Goal: Task Accomplishment & Management: Complete application form

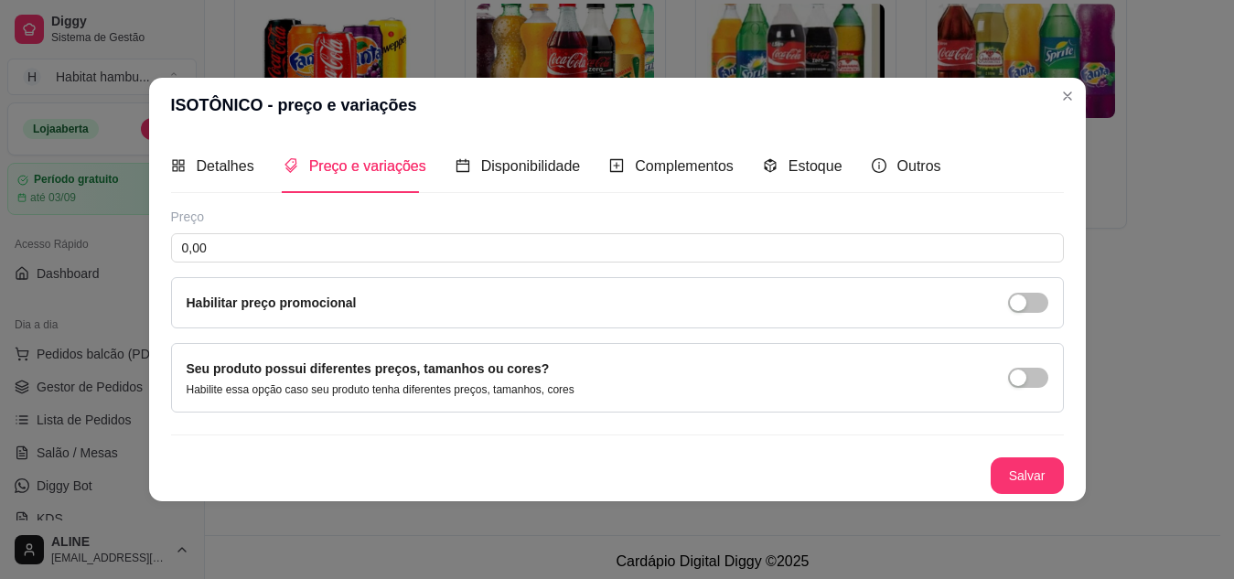
scroll to position [209, 0]
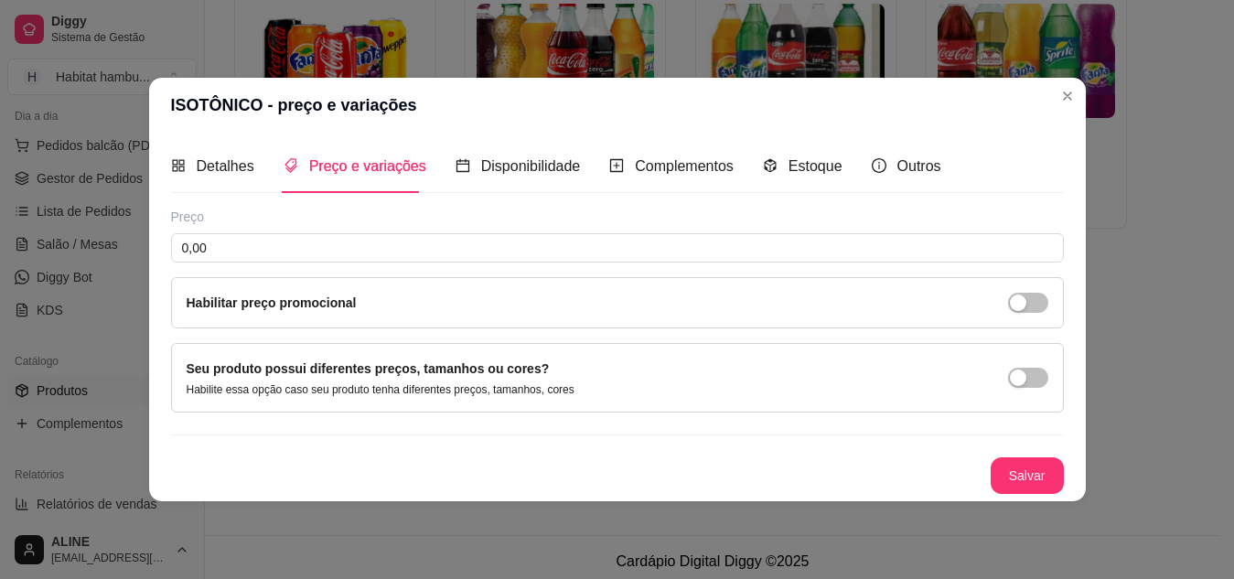
click at [1069, 91] on img at bounding box center [1026, 61] width 177 height 114
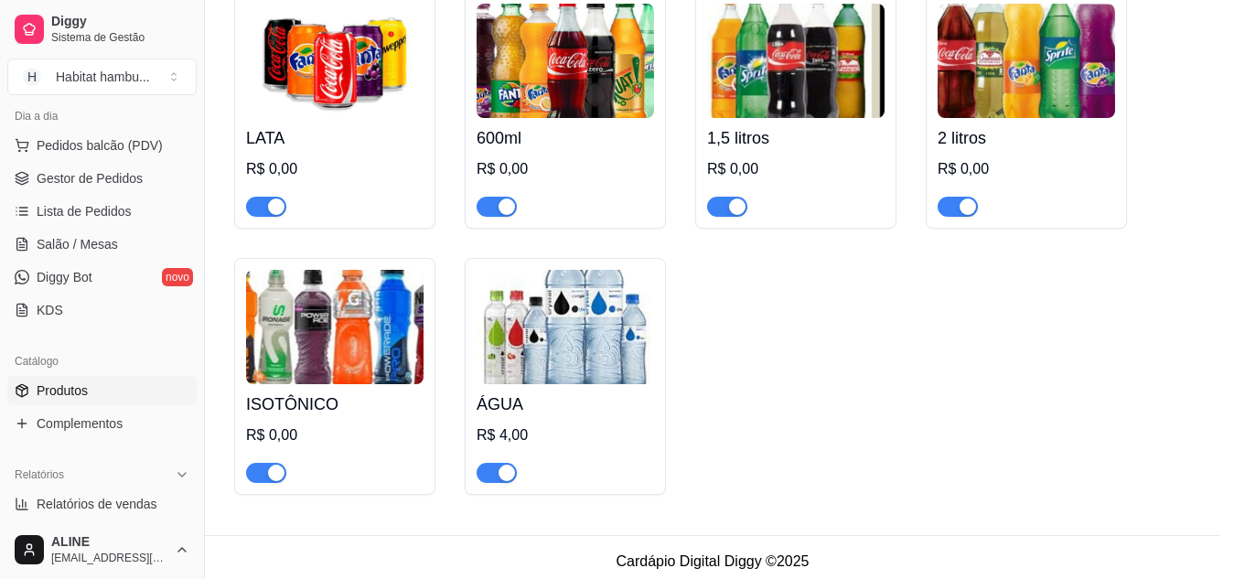
click at [1024, 470] on div at bounding box center [992, 396] width 169 height 430
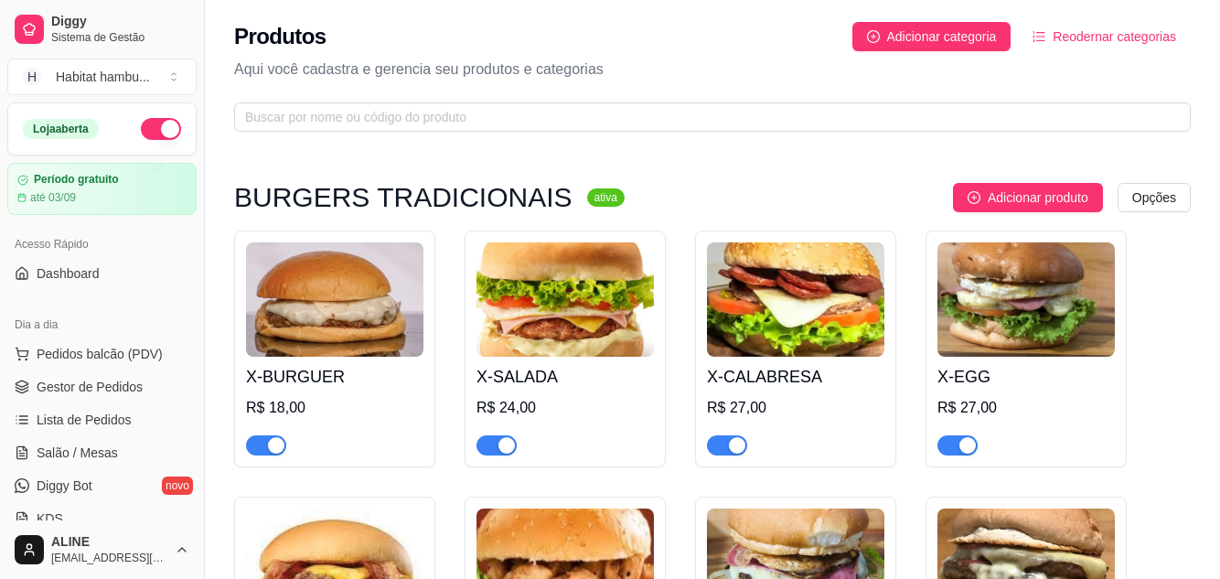
click at [592, 38] on div "Produtos Adicionar categoria Reodernar categorias" at bounding box center [712, 36] width 957 height 29
click at [64, 179] on article "Período gratuito" at bounding box center [76, 180] width 86 height 14
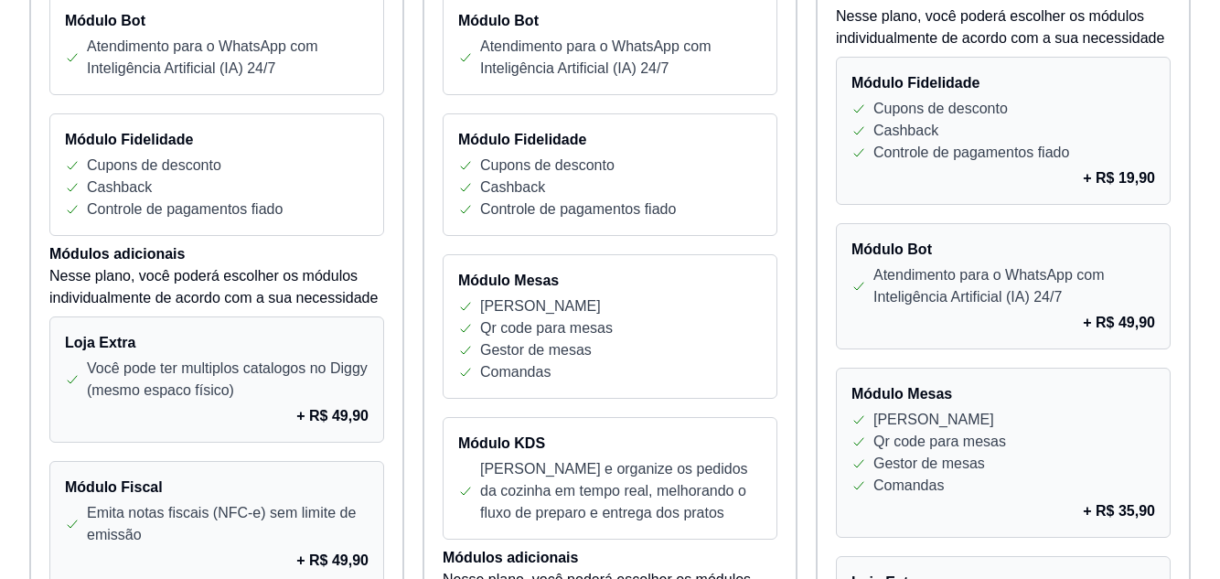
scroll to position [840, 0]
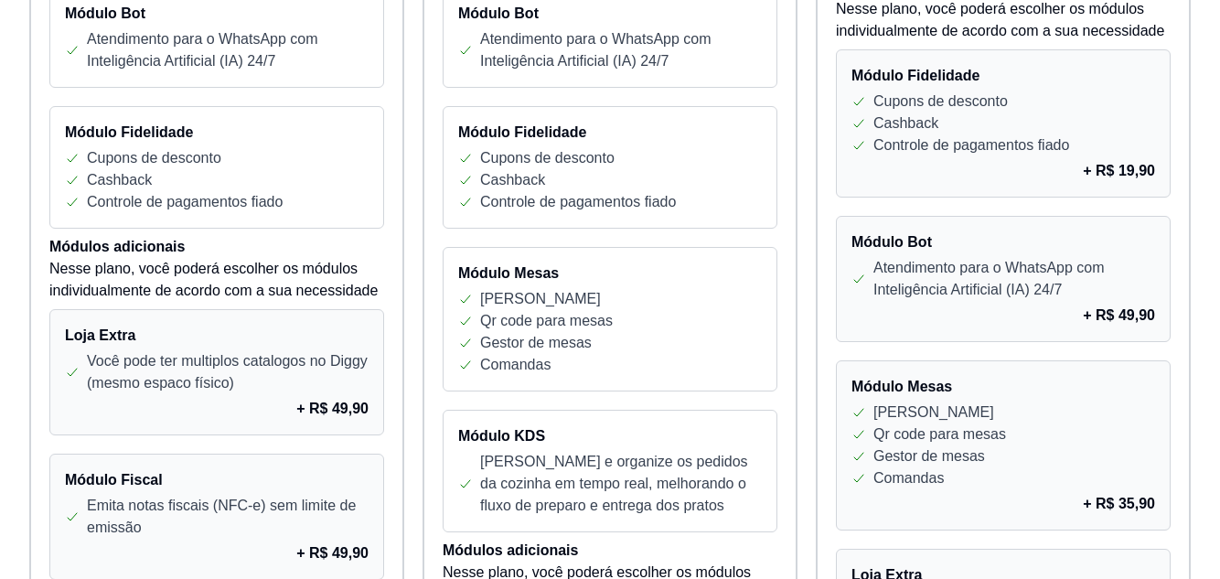
click at [1050, 277] on p "Atendimento para o WhatsApp com Inteligência Artificial (IA) 24/7" at bounding box center [1015, 279] width 282 height 44
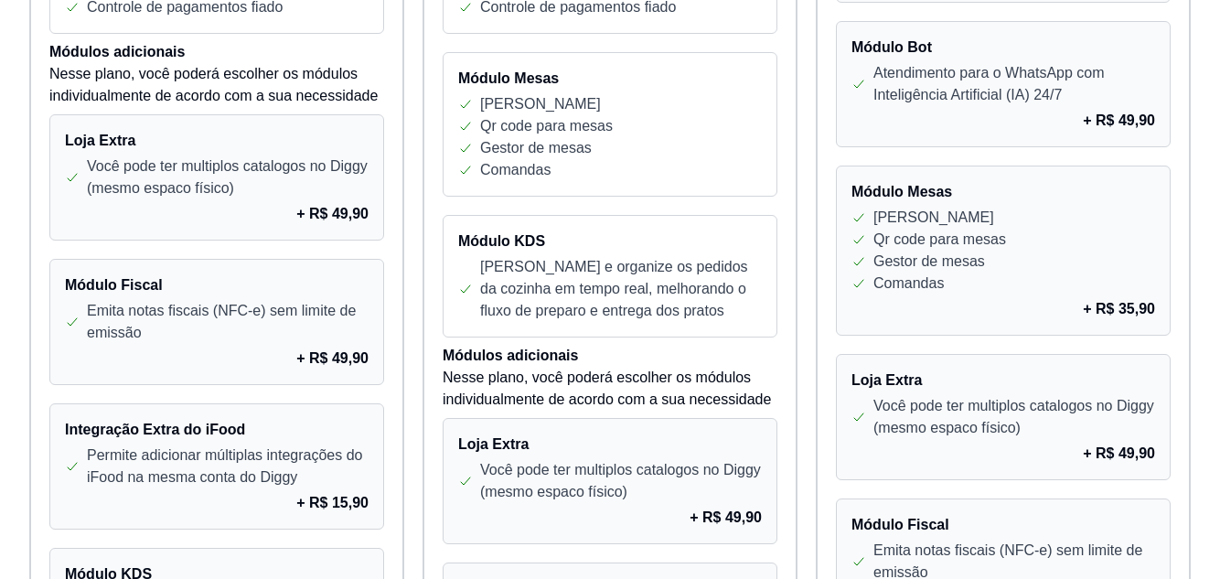
scroll to position [1031, 0]
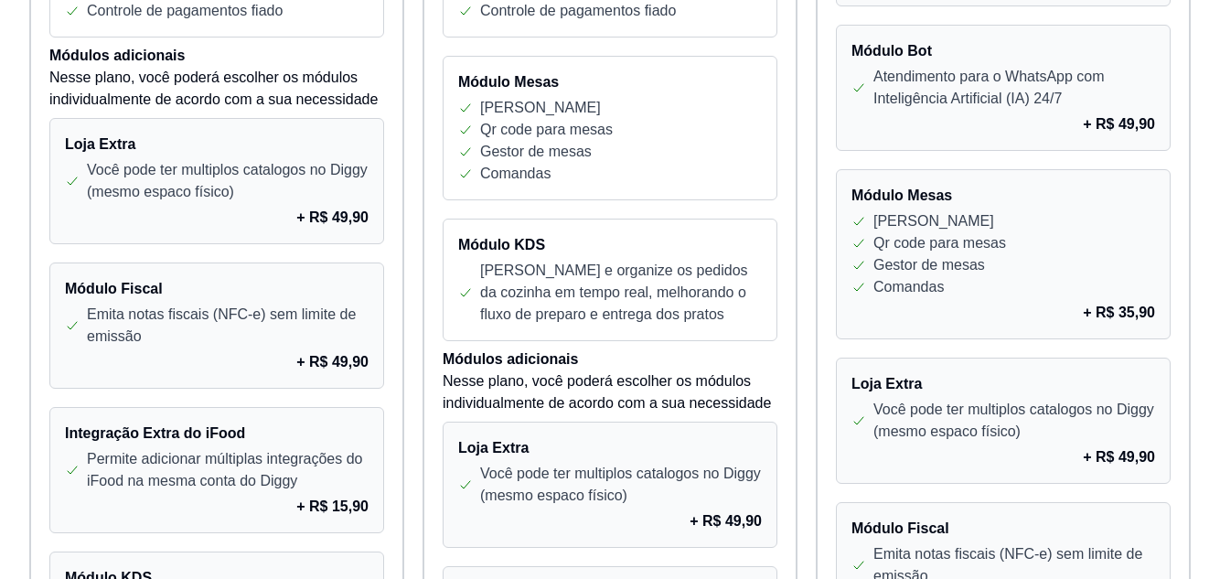
click at [993, 238] on p "Qr code para mesas" at bounding box center [940, 243] width 133 height 22
click at [1087, 244] on div "Qr code para mesas" at bounding box center [1004, 243] width 304 height 22
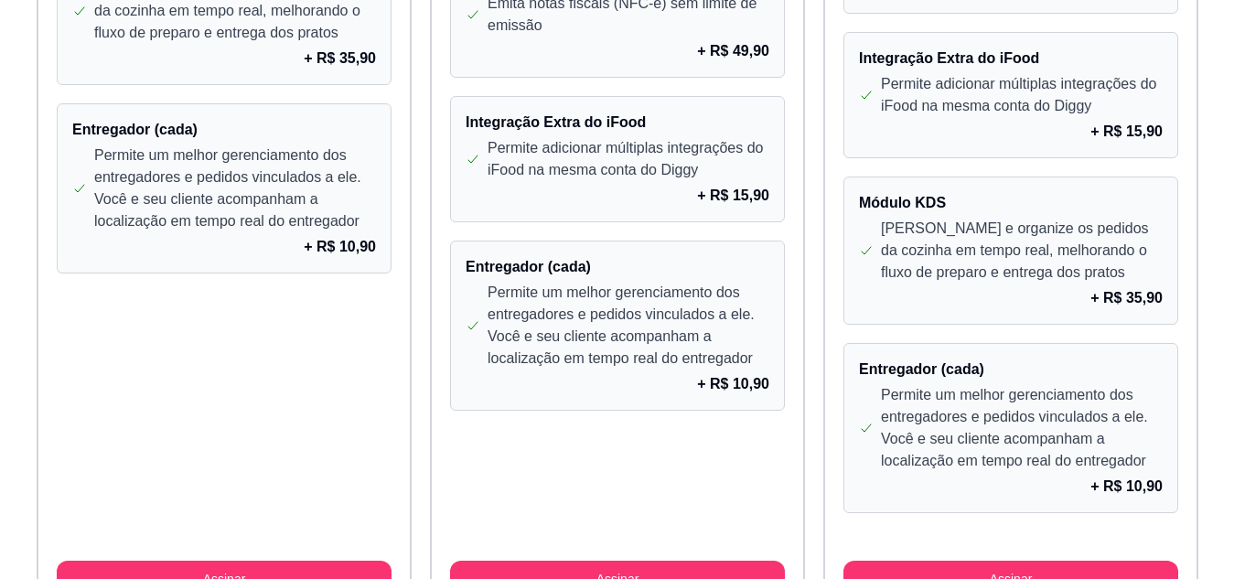
scroll to position [1743, 0]
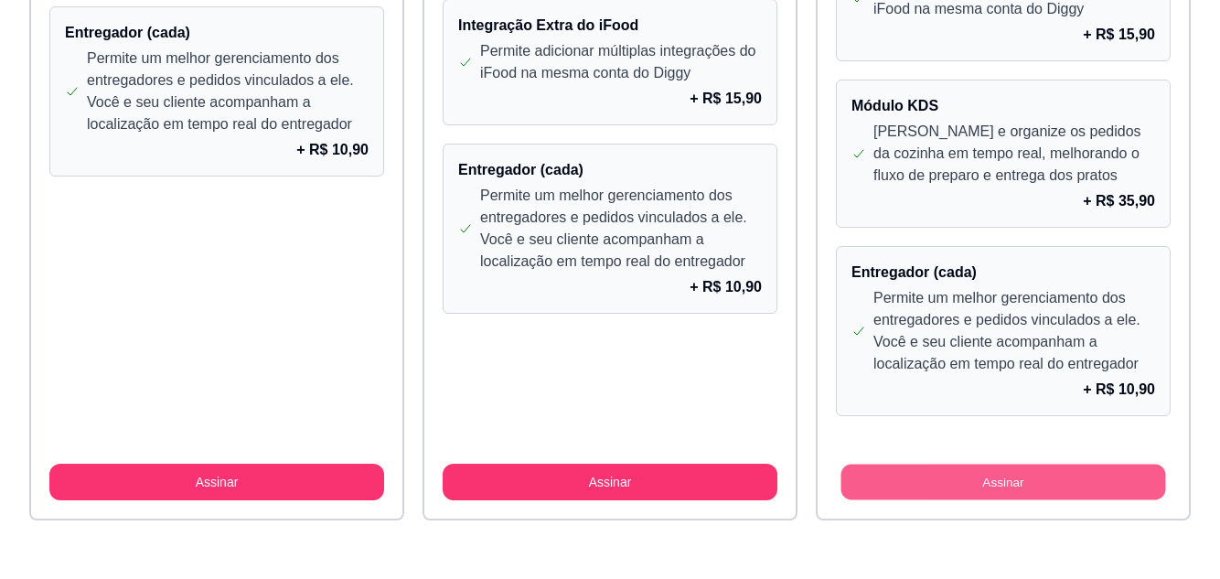
click at [1131, 472] on button "Assinar" at bounding box center [1003, 483] width 325 height 36
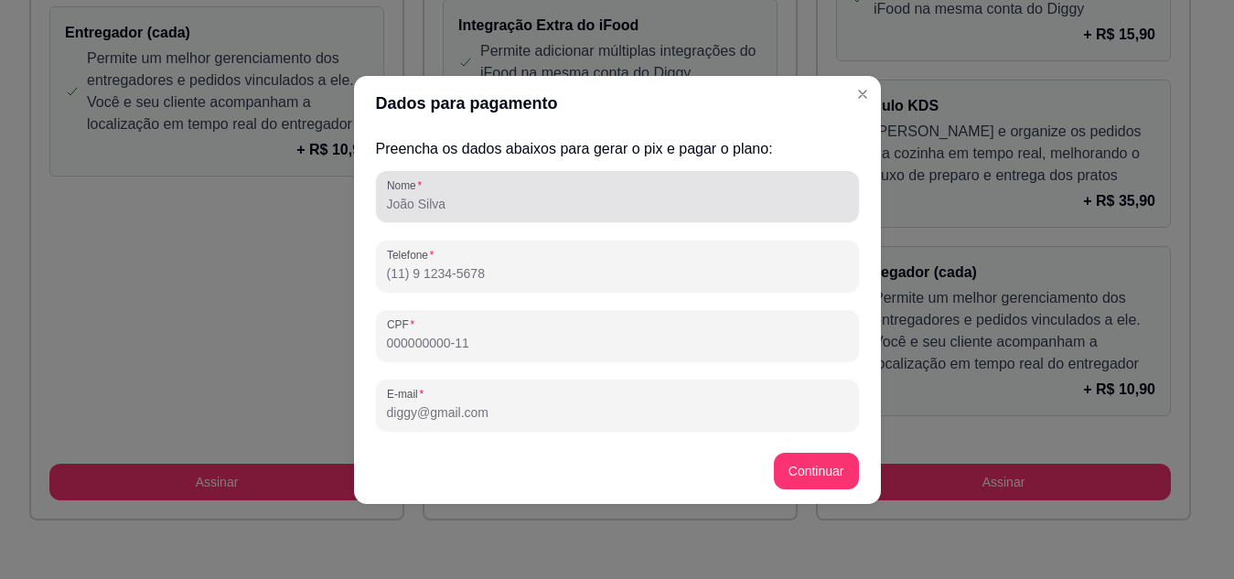
click at [431, 215] on div "Nome" at bounding box center [617, 196] width 483 height 51
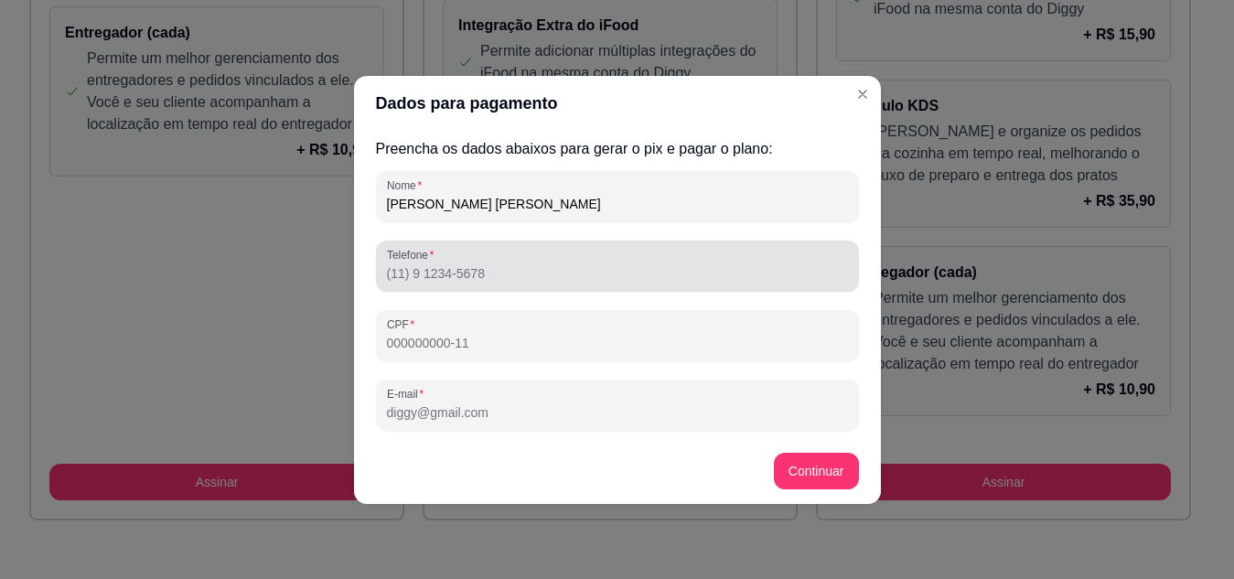
type input "ALINE IONARA DE SOUZA"
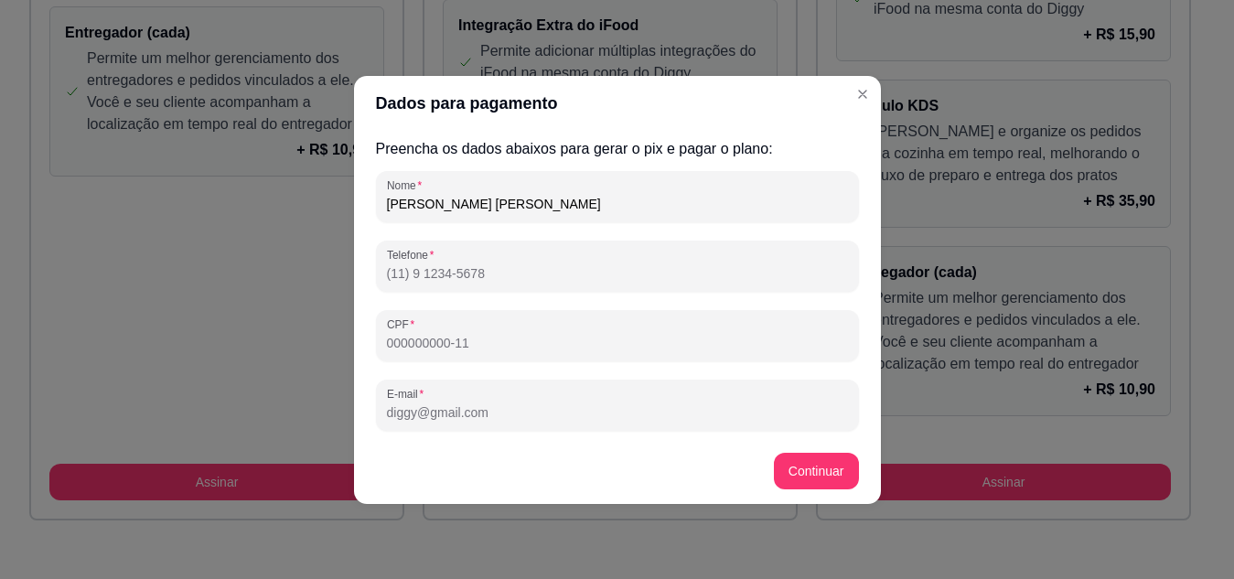
click at [426, 274] on input "Telefone" at bounding box center [617, 273] width 461 height 18
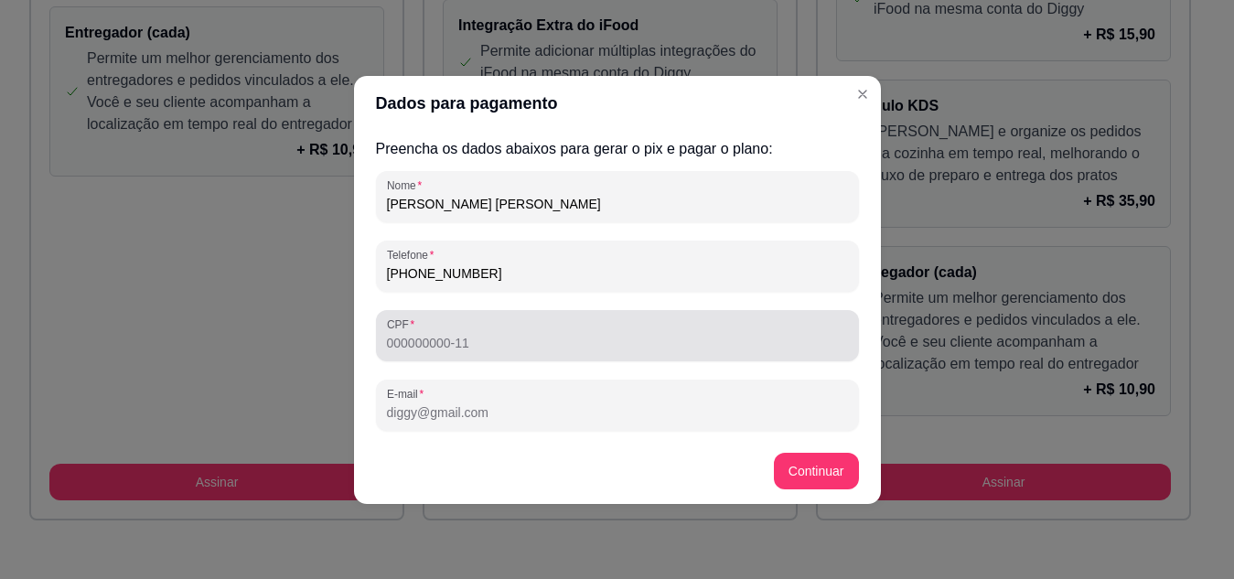
type input "(47) 9 9901-9265"
click at [444, 345] on input "CPF" at bounding box center [617, 343] width 461 height 18
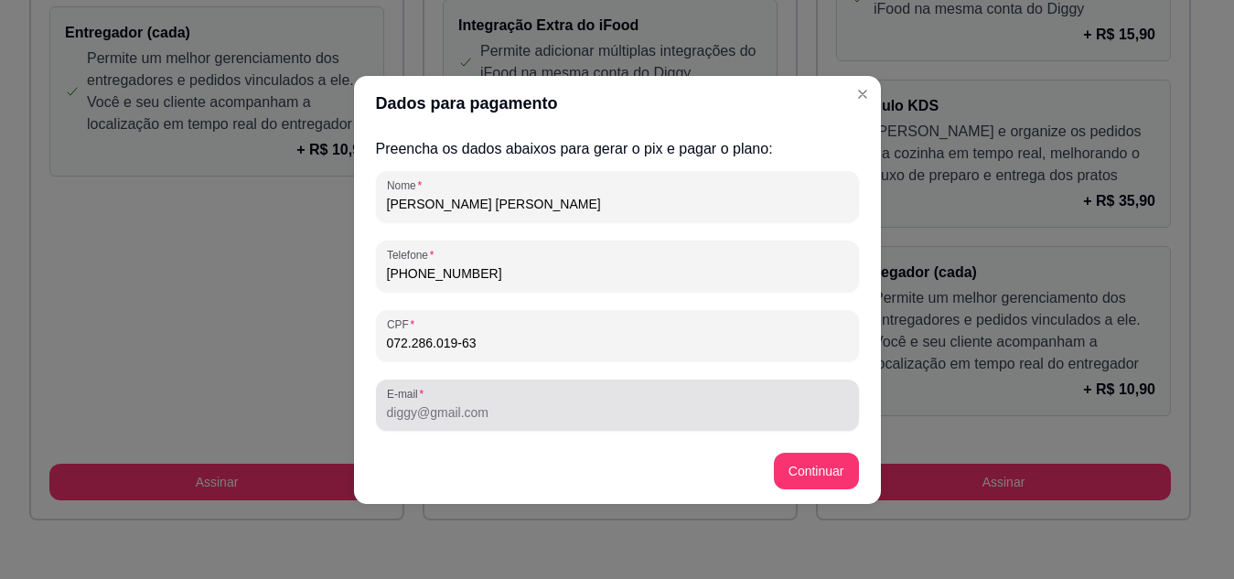
type input "072.286.019-63"
click at [448, 403] on input "E-mail" at bounding box center [617, 412] width 461 height 18
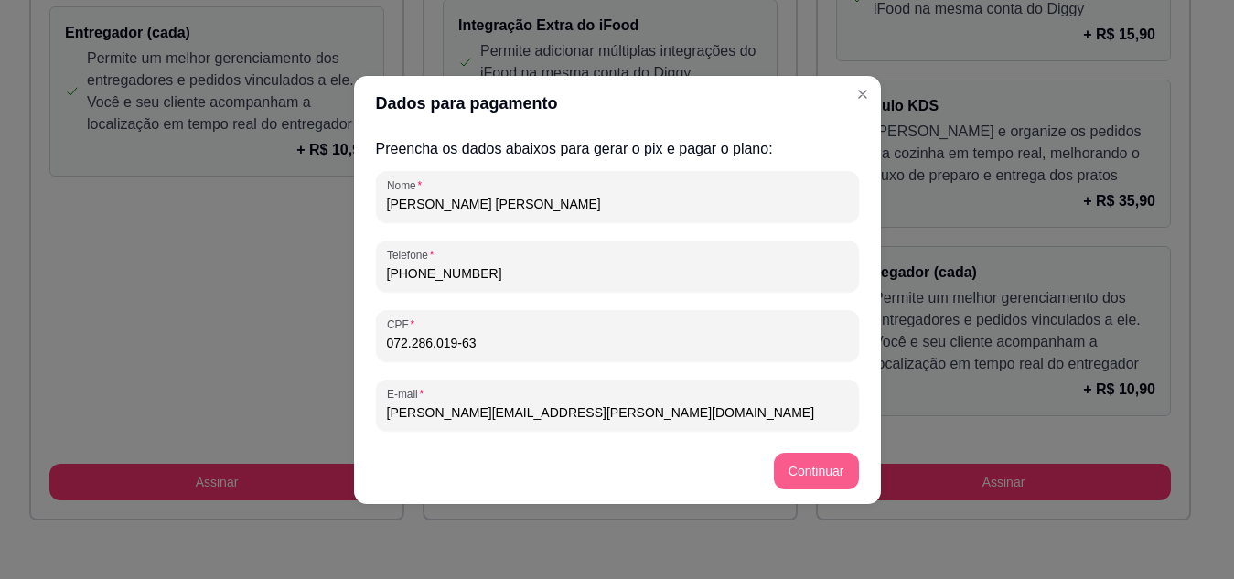
type input "[EMAIL_ADDRESS][DOMAIN_NAME]"
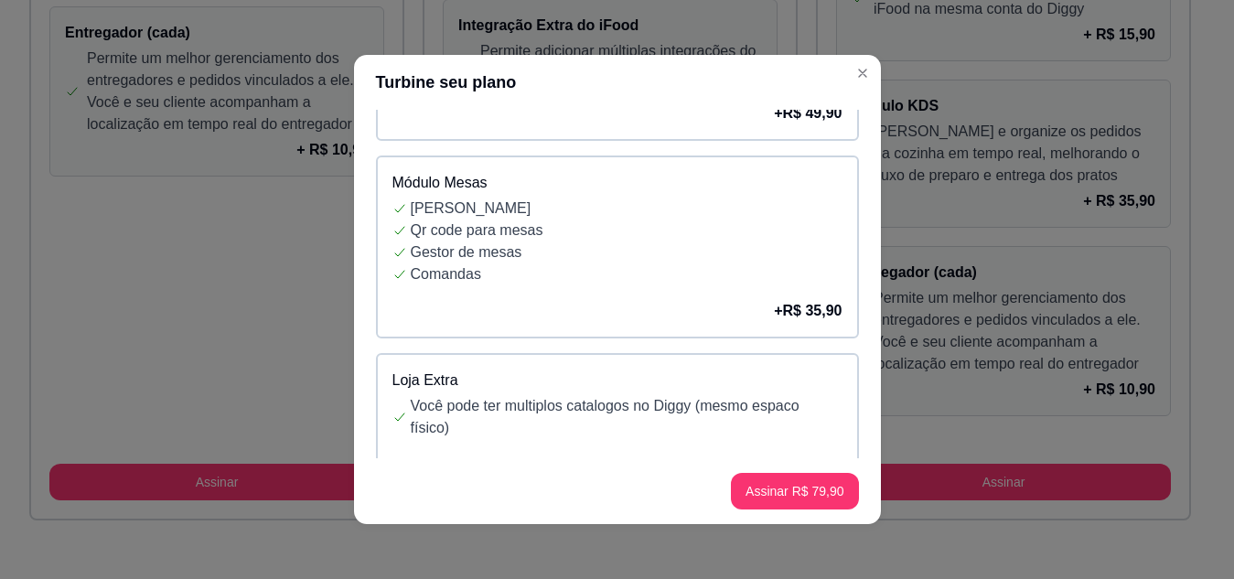
scroll to position [312, 0]
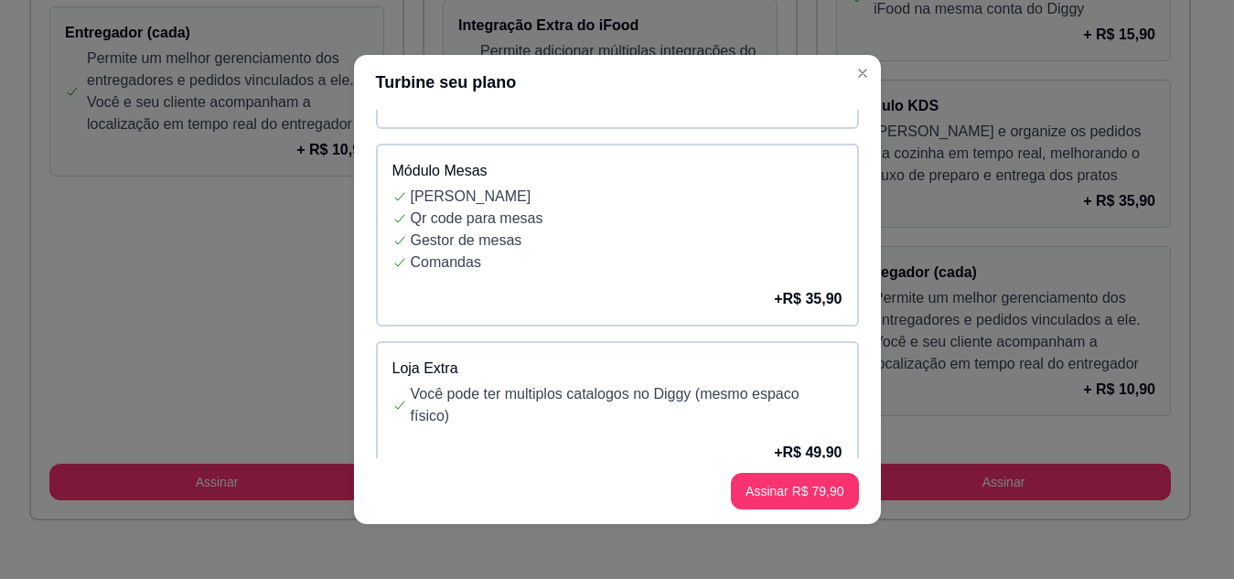
click at [746, 252] on p "Gestor de mesas" at bounding box center [627, 241] width 432 height 22
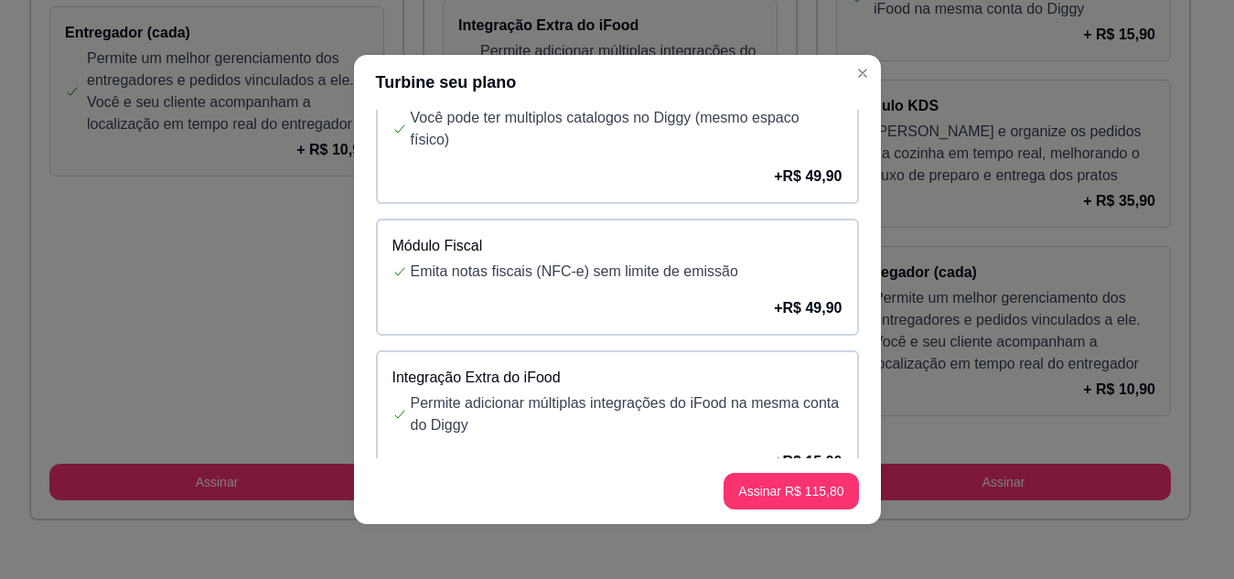
scroll to position [596, 0]
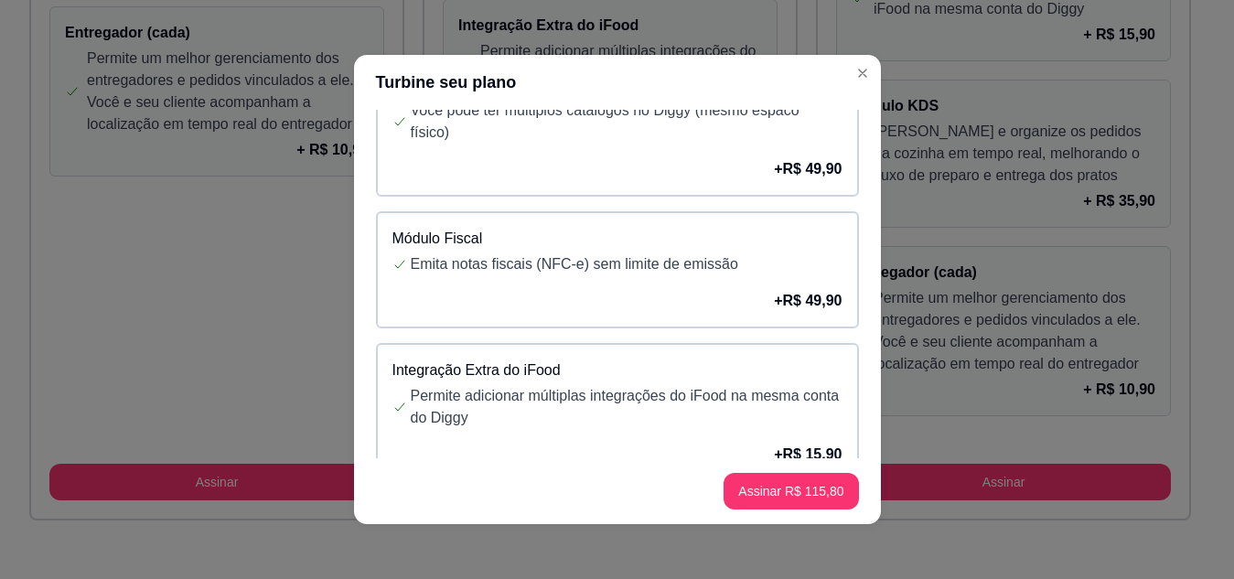
click at [665, 312] on div "+ R$ 49,90" at bounding box center [617, 301] width 450 height 22
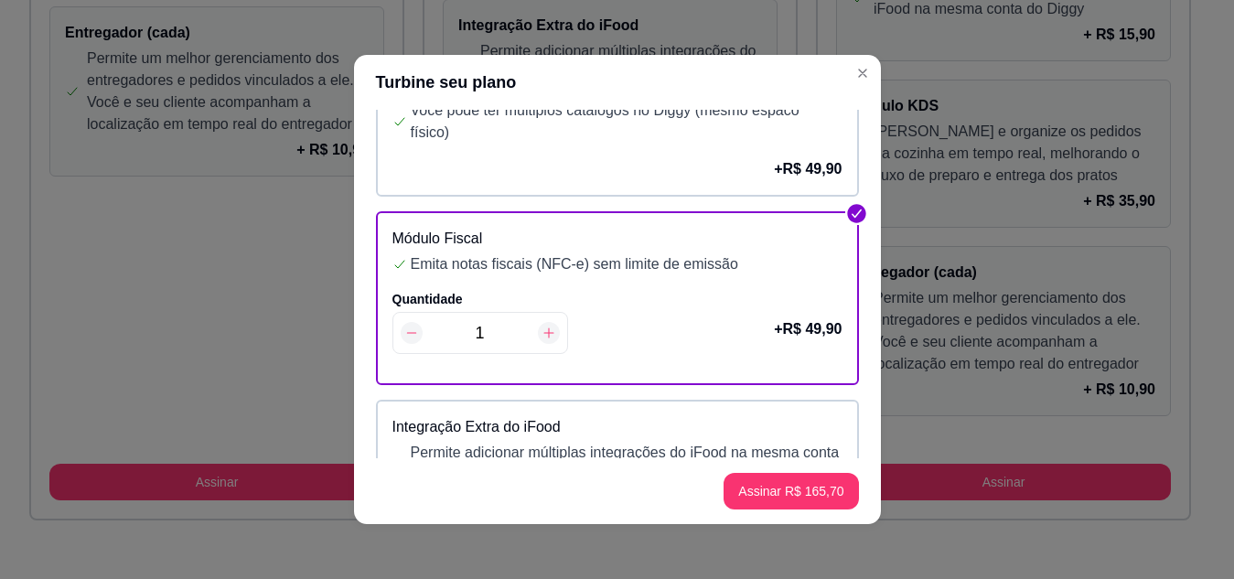
click at [545, 338] on icon at bounding box center [548, 333] width 10 height 10
click at [393, 354] on div "2" at bounding box center [480, 333] width 176 height 42
click at [404, 340] on icon at bounding box center [411, 333] width 15 height 15
type input "1"
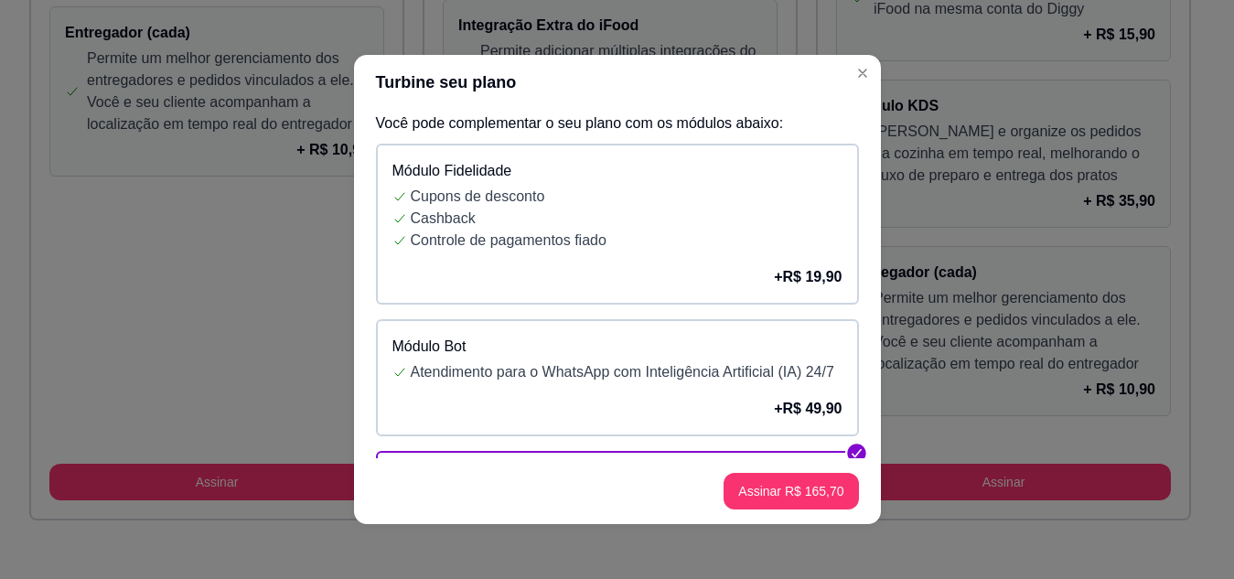
scroll to position [0, 0]
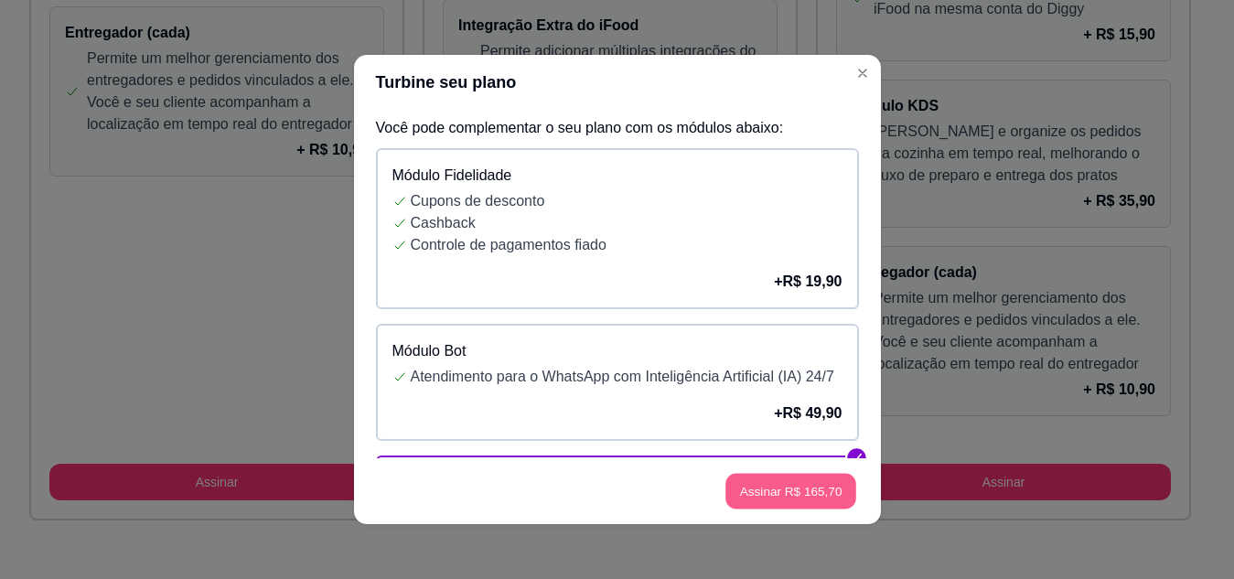
click at [786, 491] on button "Assinar R$ 165,70" at bounding box center [791, 492] width 131 height 36
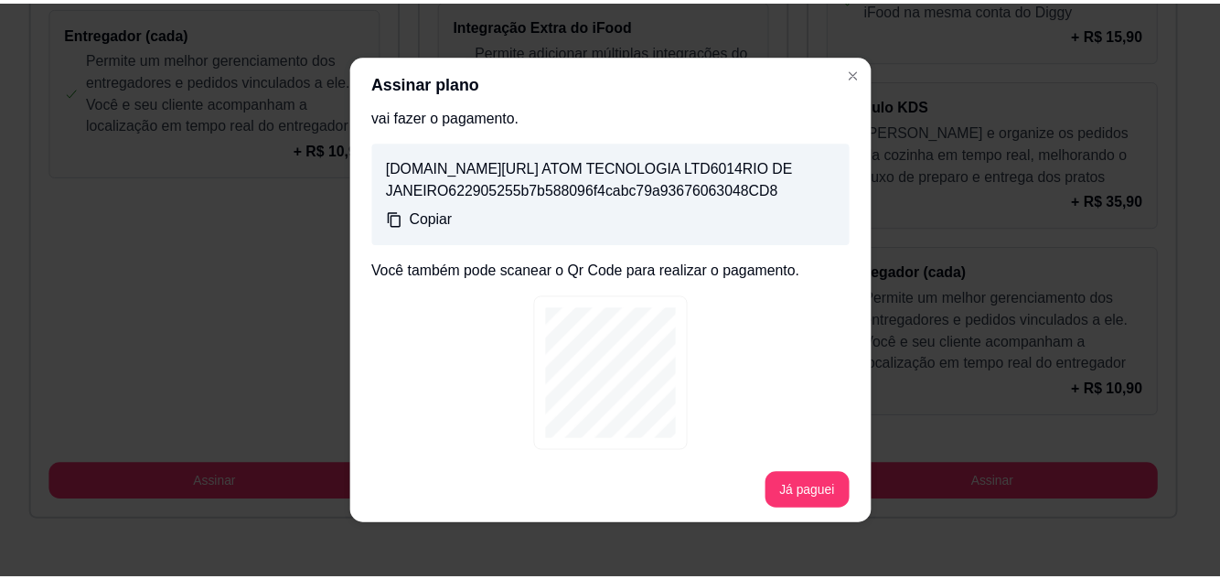
scroll to position [298, 0]
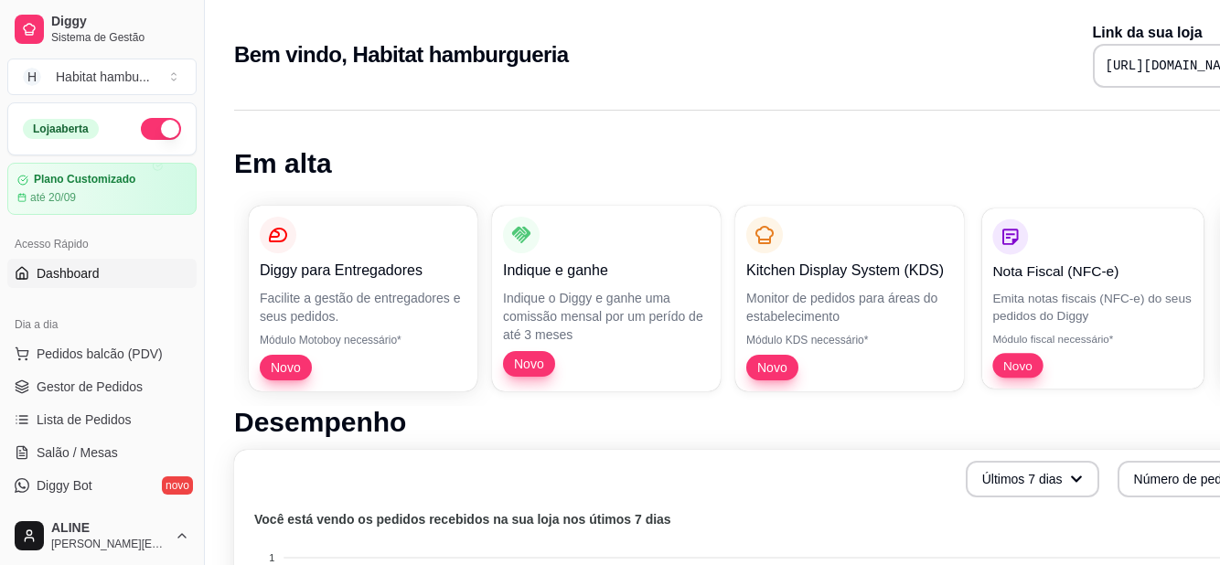
click at [1068, 293] on p "Emita notas fiscais (NFC-e) do seus pedidos do Diggy" at bounding box center [1093, 307] width 200 height 36
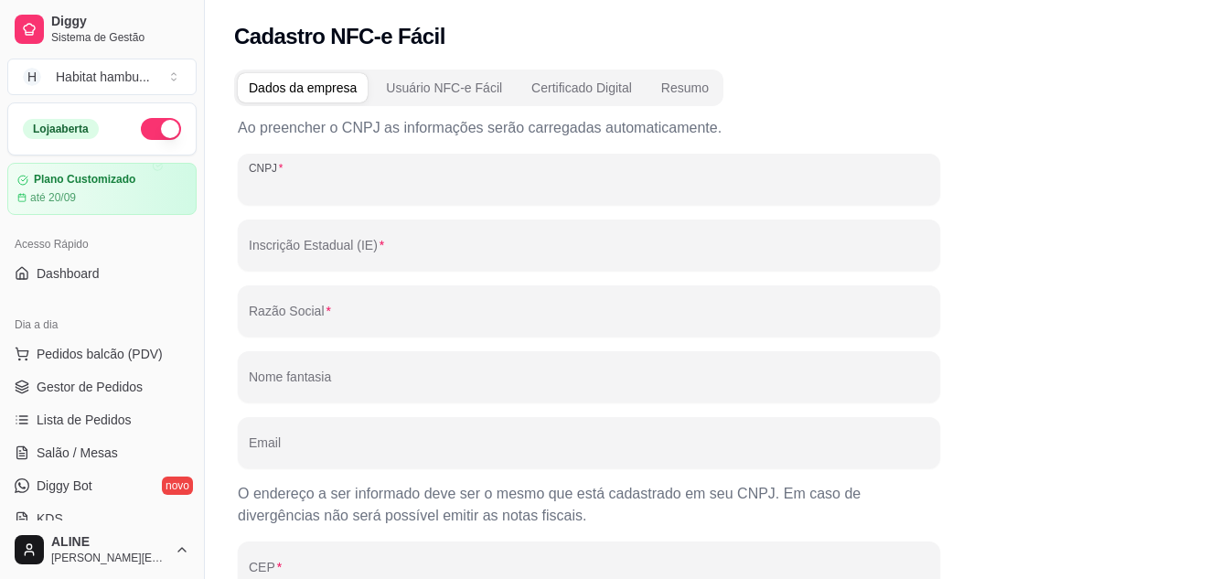
click at [300, 181] on input "CNPJ" at bounding box center [589, 186] width 681 height 18
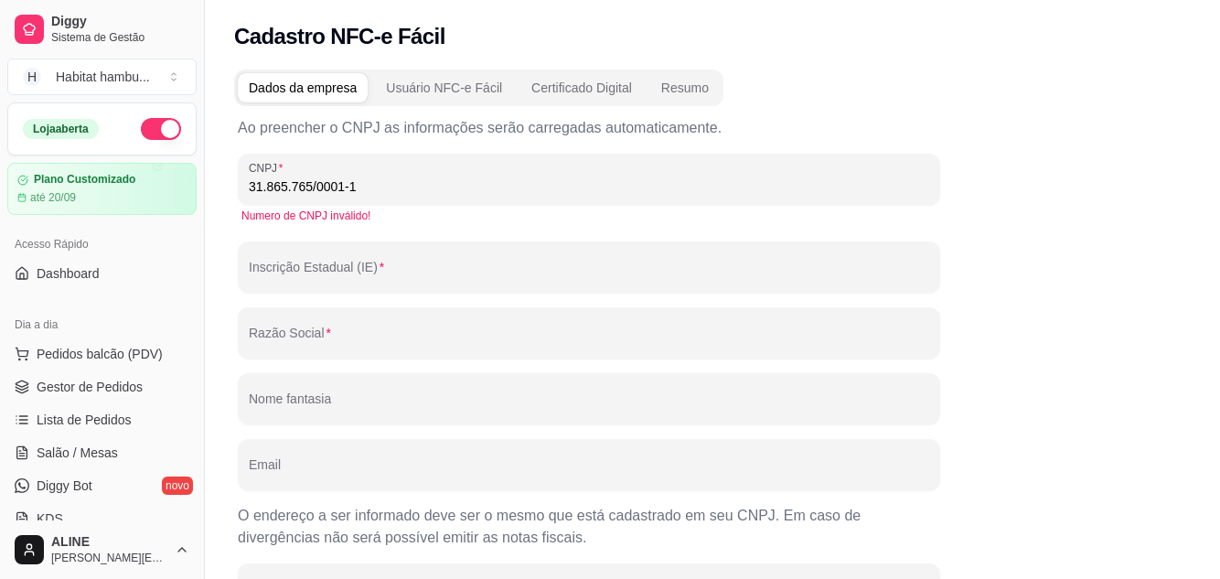
type input "31.865.765/0001-18"
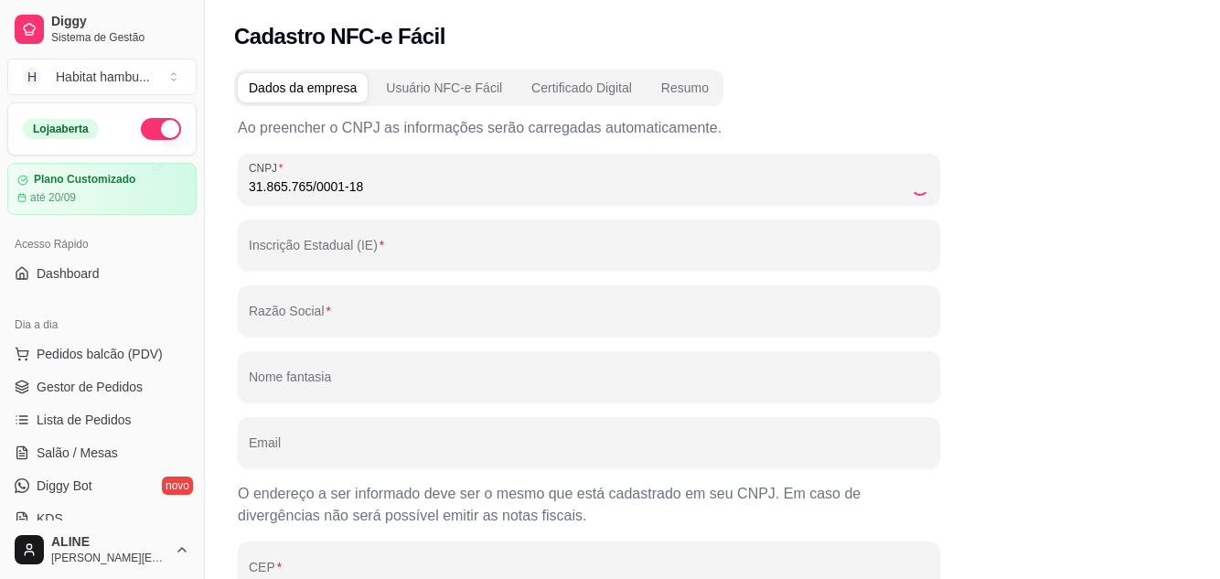
type input "258867230"
type input "ALINE IONARA DE SOUZA"
type input "Habitat Hamburgueria e Petiscaria"
type input "[EMAIL_ADDRESS][DOMAIN_NAME]"
type input "88443000"
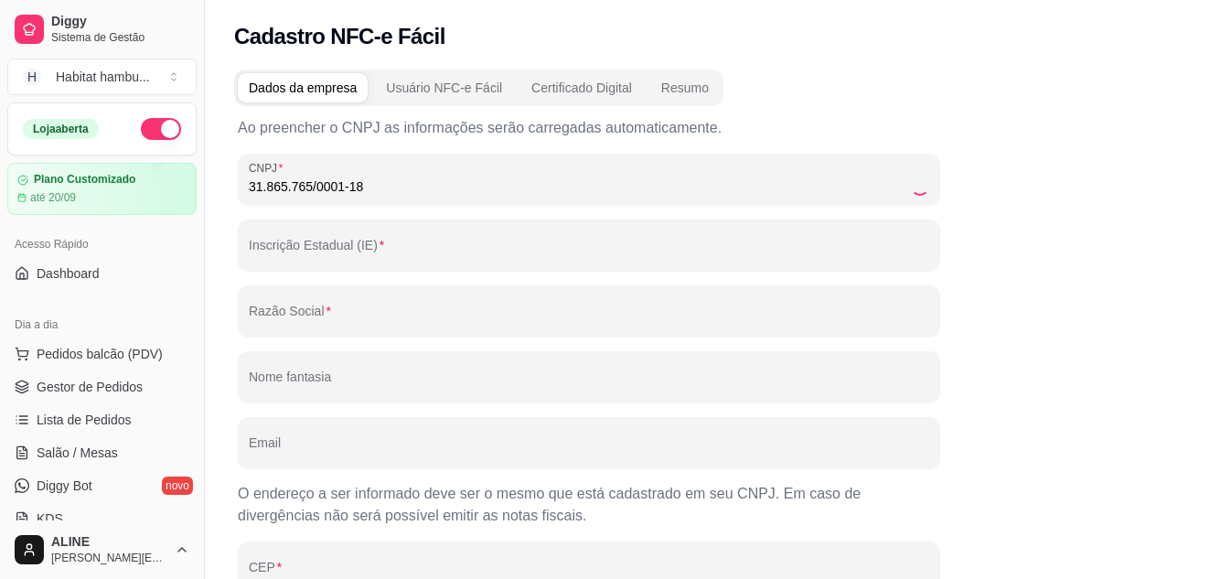
type input "RUA PEDRO WEBER"
type input "100"
type input "CENTRO"
type input "VIDAL RAMOS"
type input "SC"
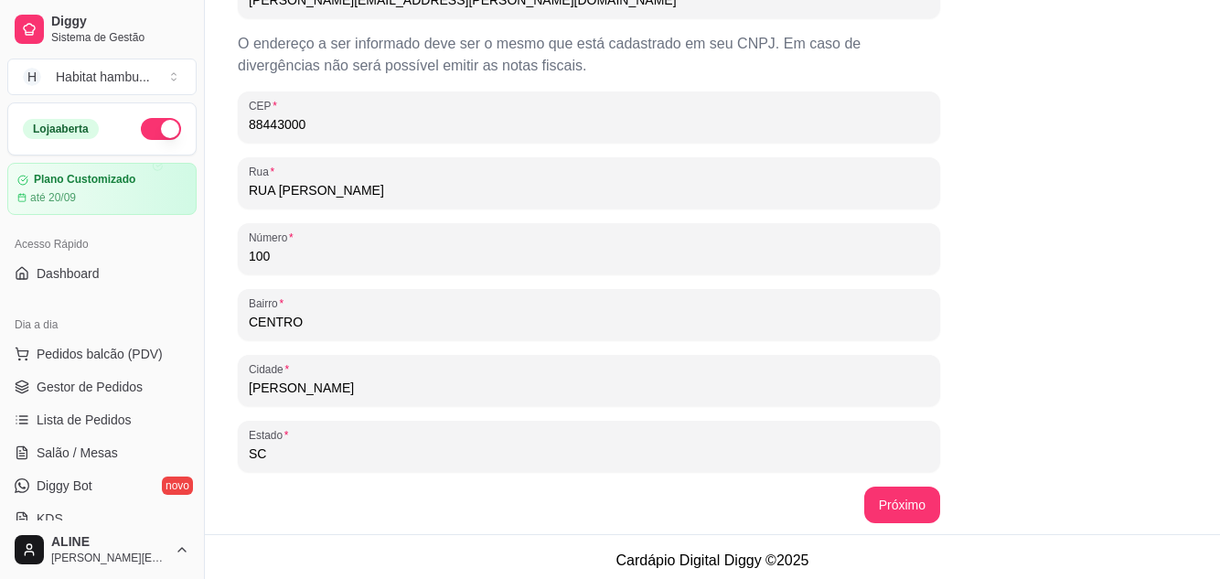
scroll to position [457, 0]
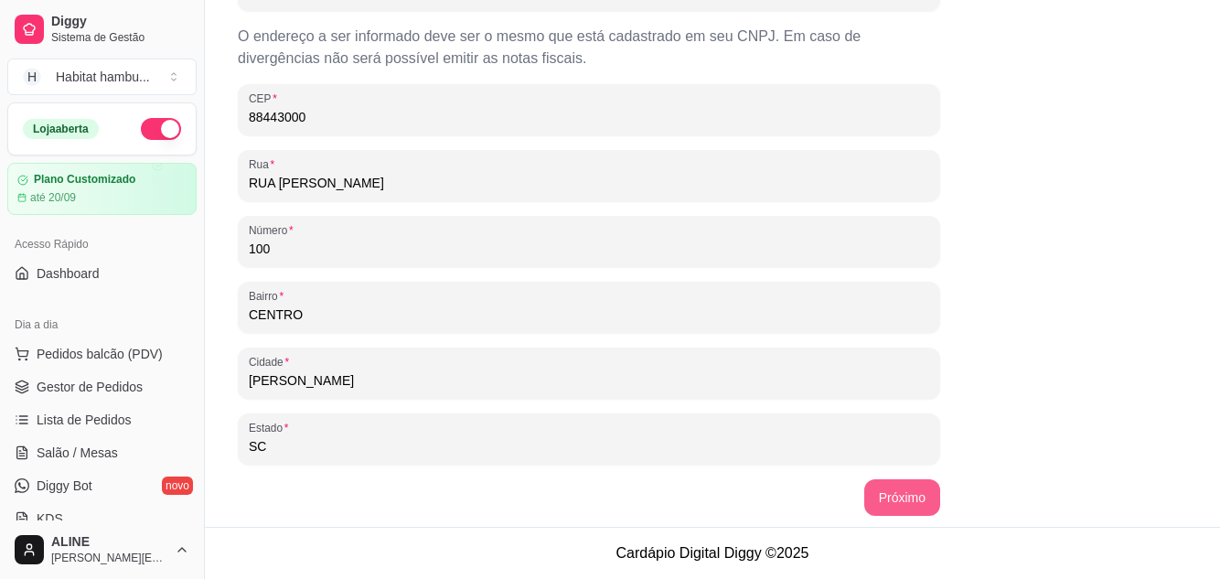
type input "31.865.765/0001-18"
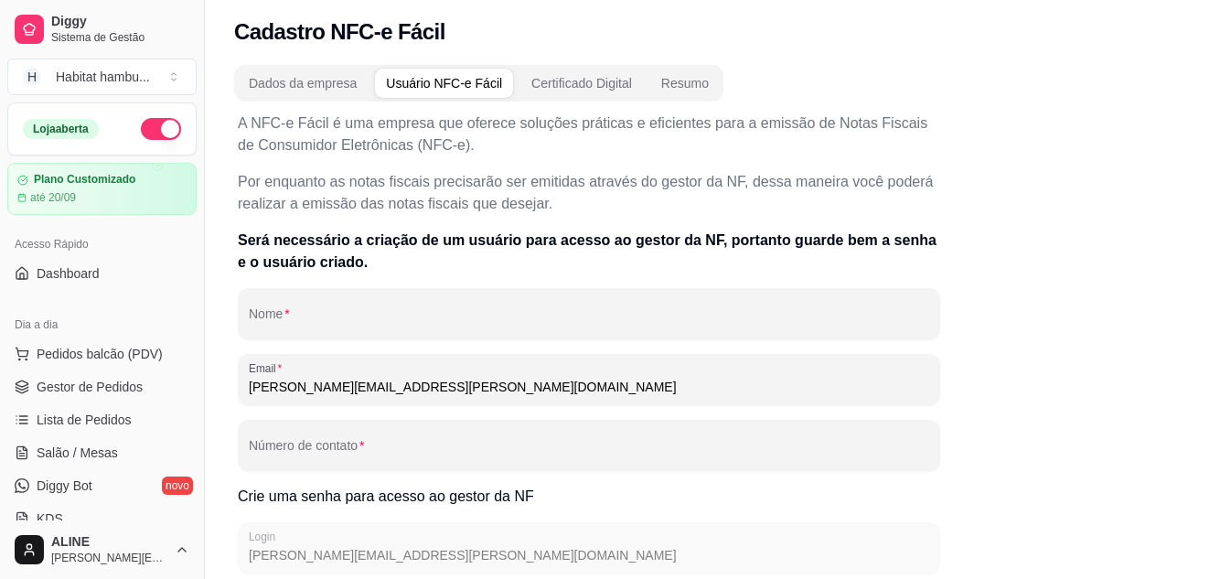
scroll to position [0, 0]
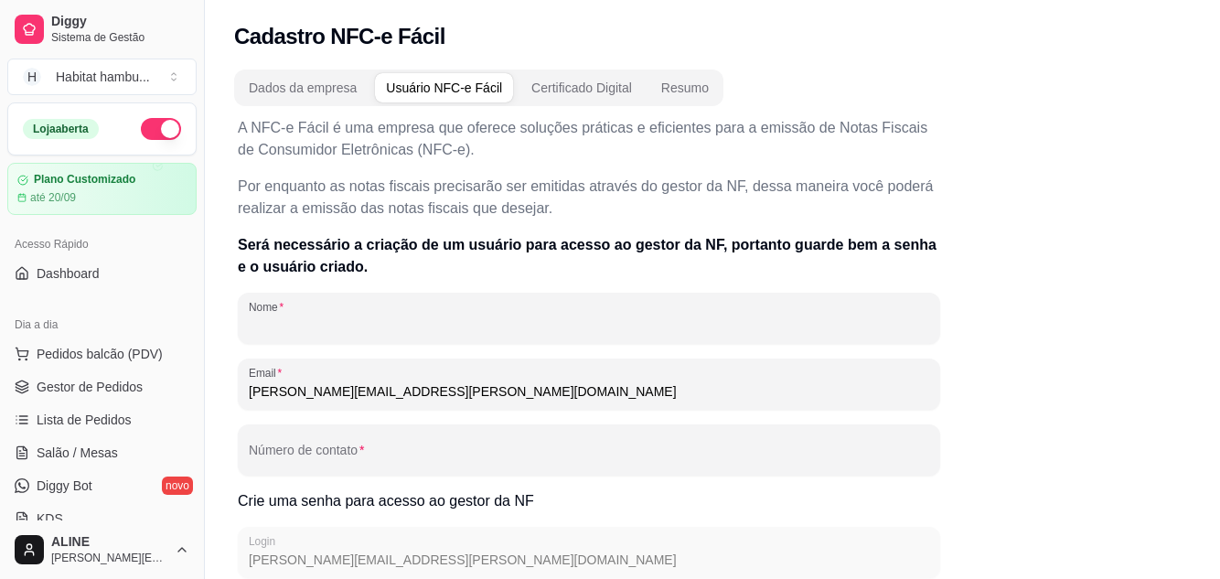
click at [274, 331] on input "Nome" at bounding box center [589, 326] width 681 height 18
type input "h"
click at [394, 332] on input "Habitat Hamburgueria e petiscaria" at bounding box center [589, 326] width 681 height 18
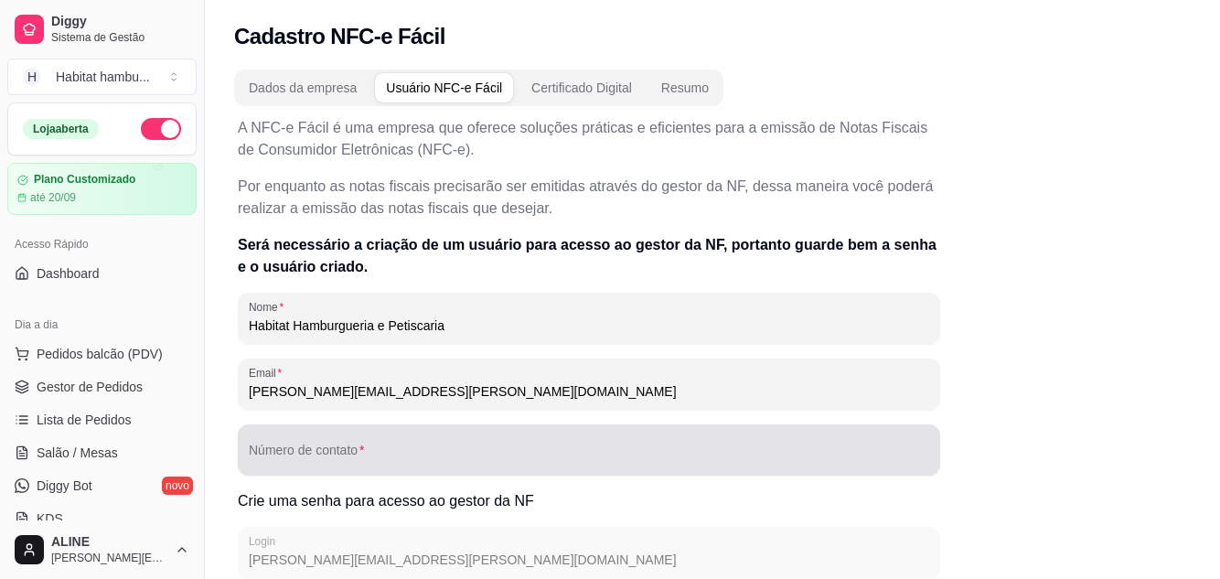
type input "Habitat Hamburgueria e Petiscaria"
click at [343, 444] on div at bounding box center [589, 450] width 681 height 37
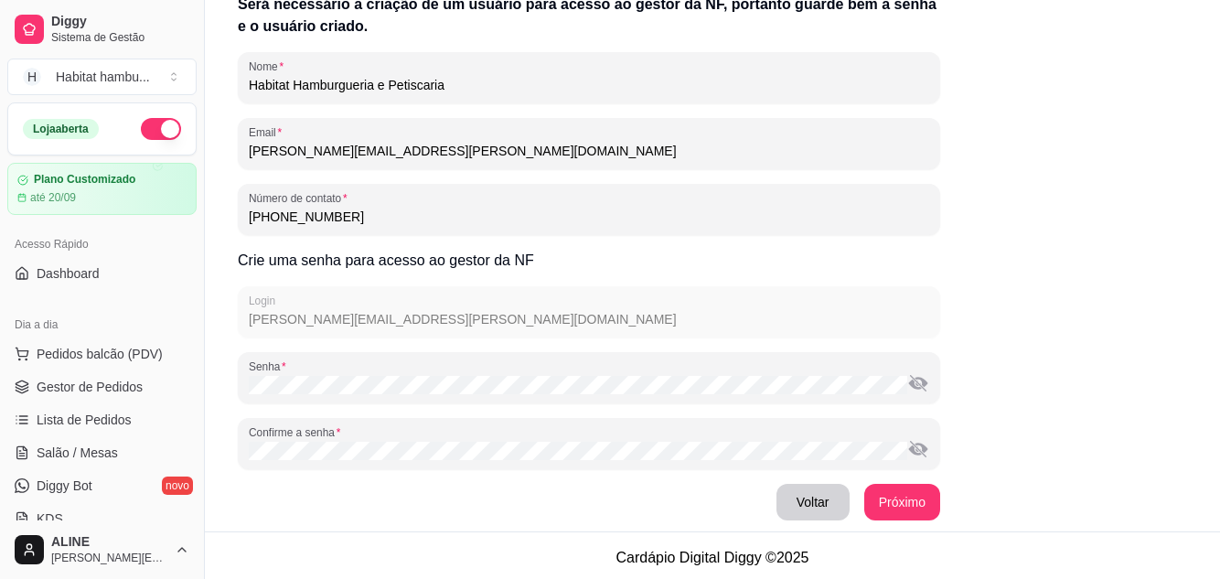
scroll to position [245, 0]
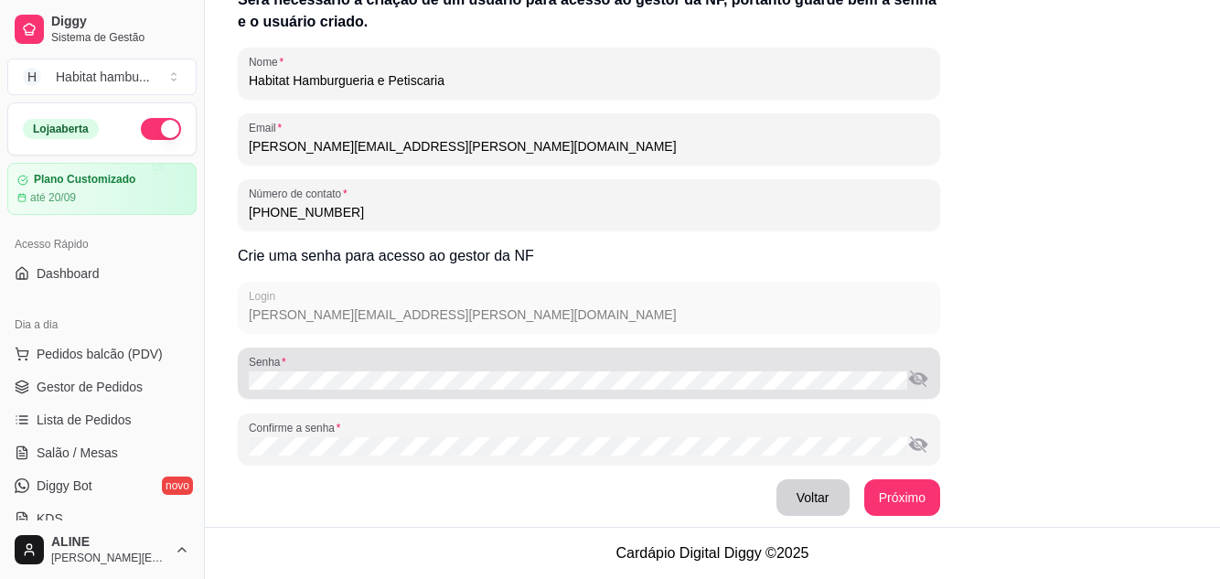
type input "(47) 9 9754-5051"
click at [343, 395] on div "Senha" at bounding box center [589, 373] width 703 height 51
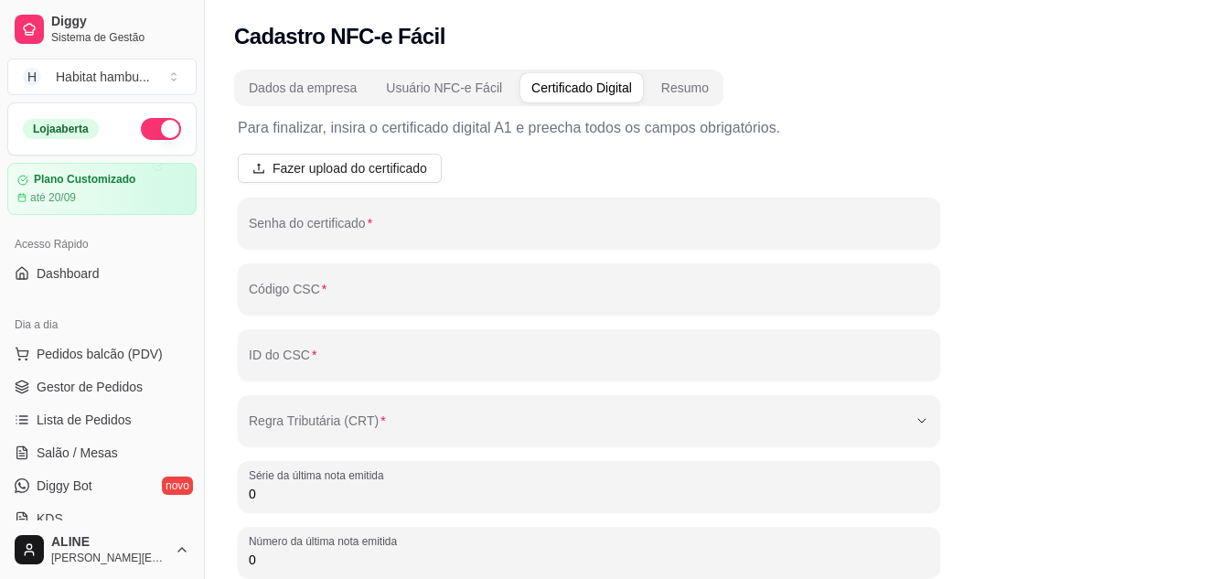
scroll to position [16, 0]
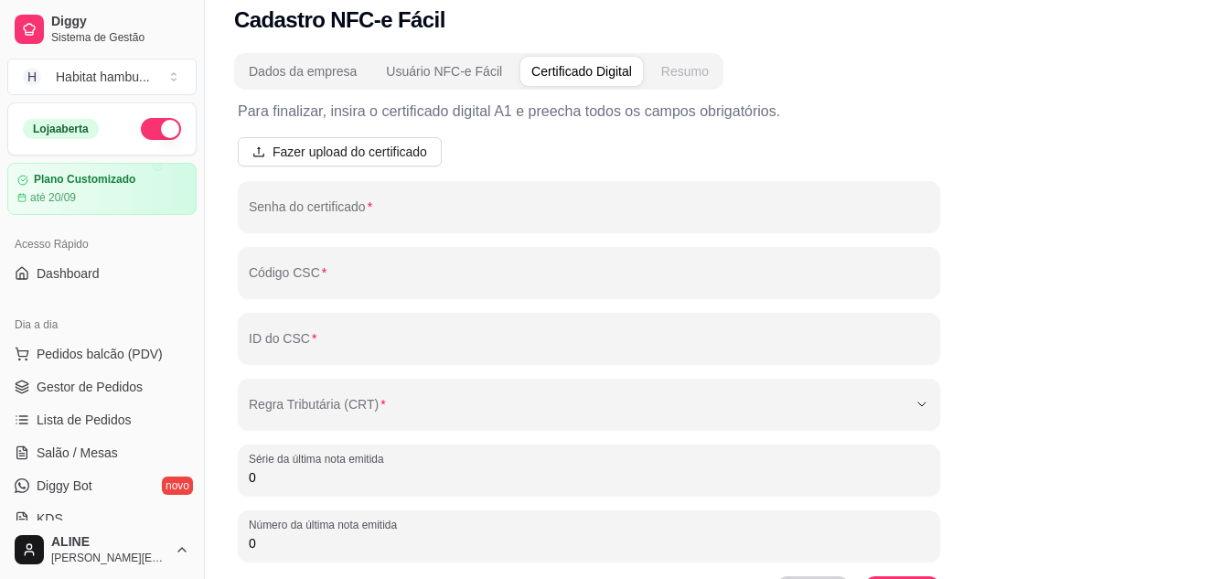
click at [673, 77] on div "Resumo" at bounding box center [685, 71] width 48 height 18
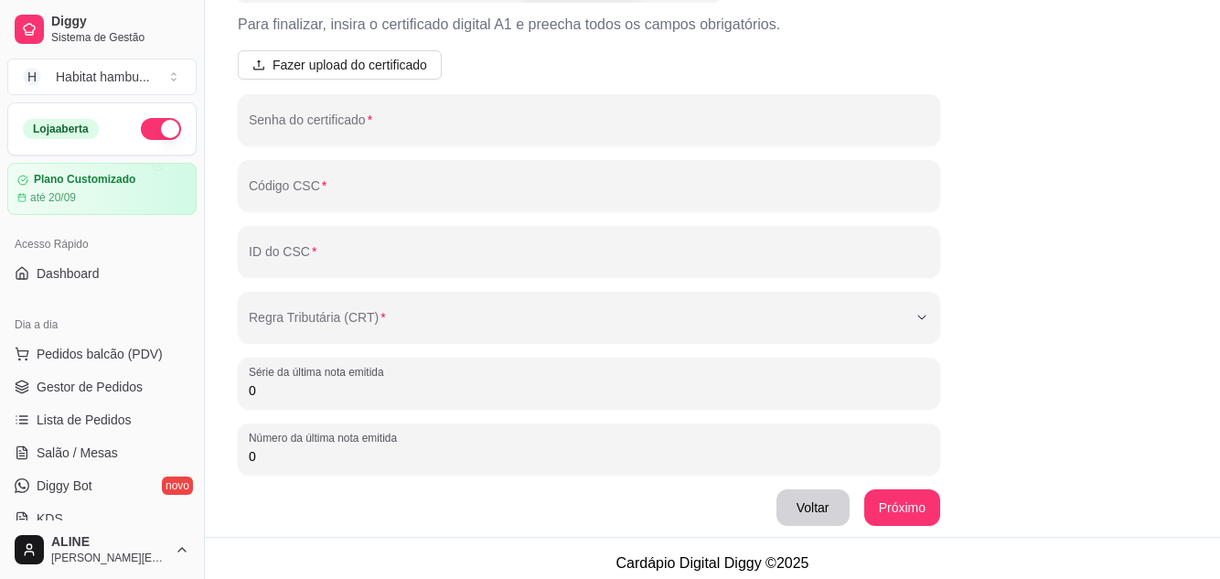
scroll to position [113, 0]
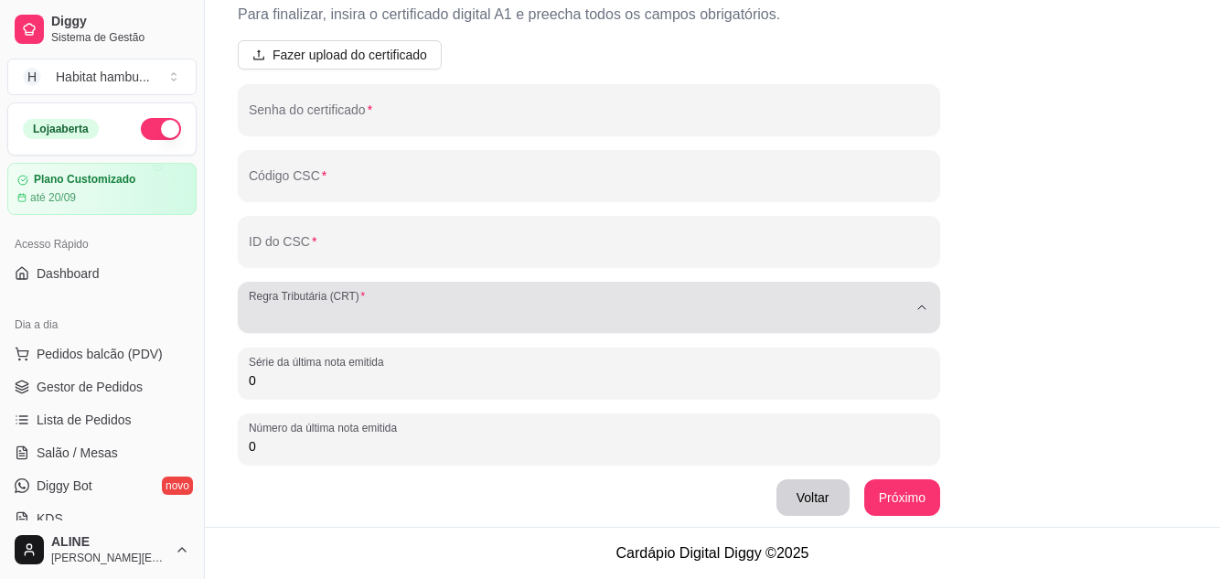
click at [411, 318] on div "button" at bounding box center [578, 307] width 659 height 37
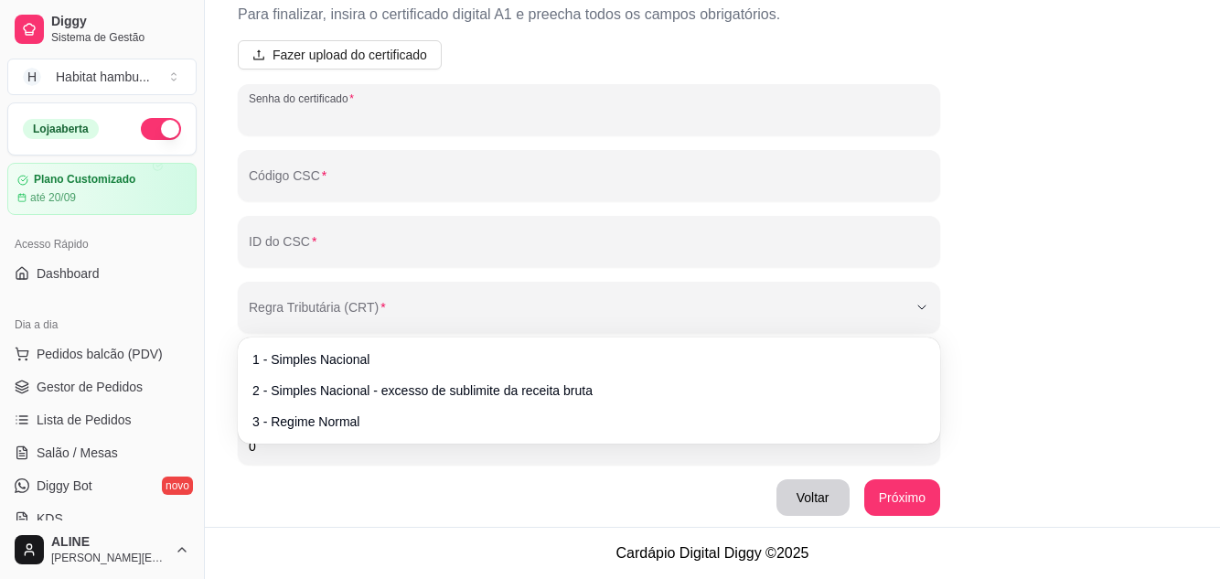
click at [343, 113] on input "Senha do certificado" at bounding box center [589, 117] width 681 height 18
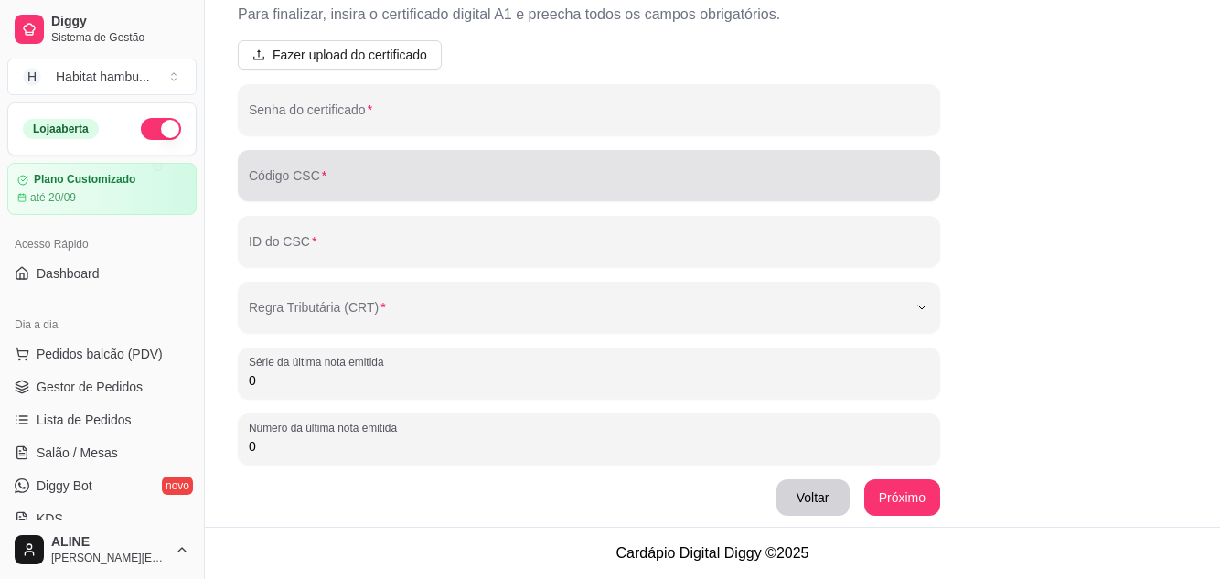
click at [316, 167] on div at bounding box center [589, 175] width 681 height 37
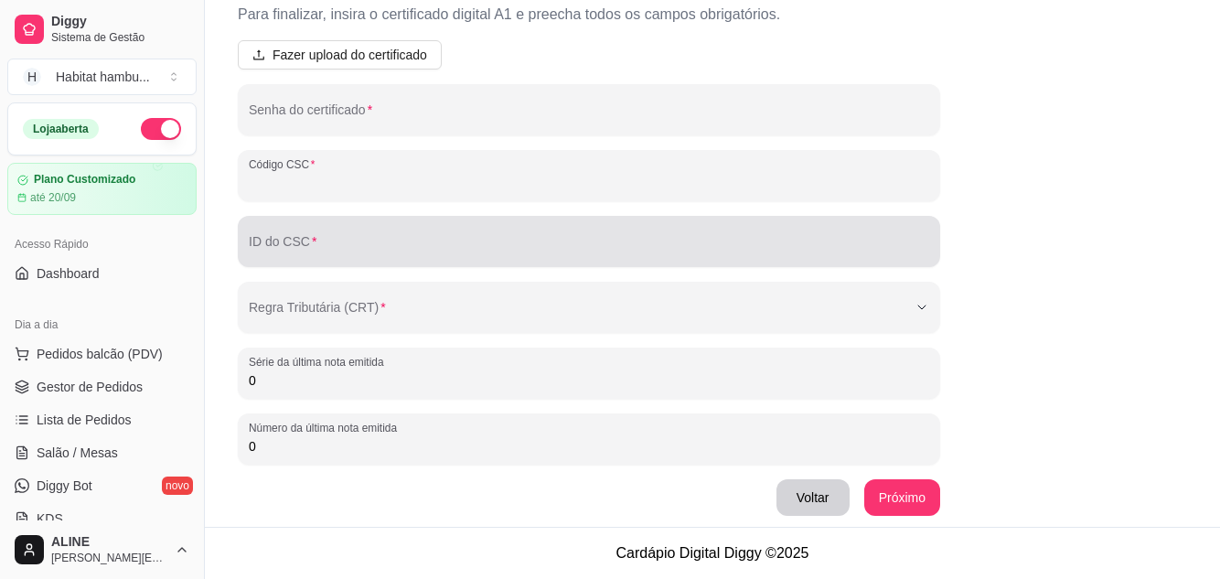
click at [314, 226] on div at bounding box center [589, 241] width 681 height 37
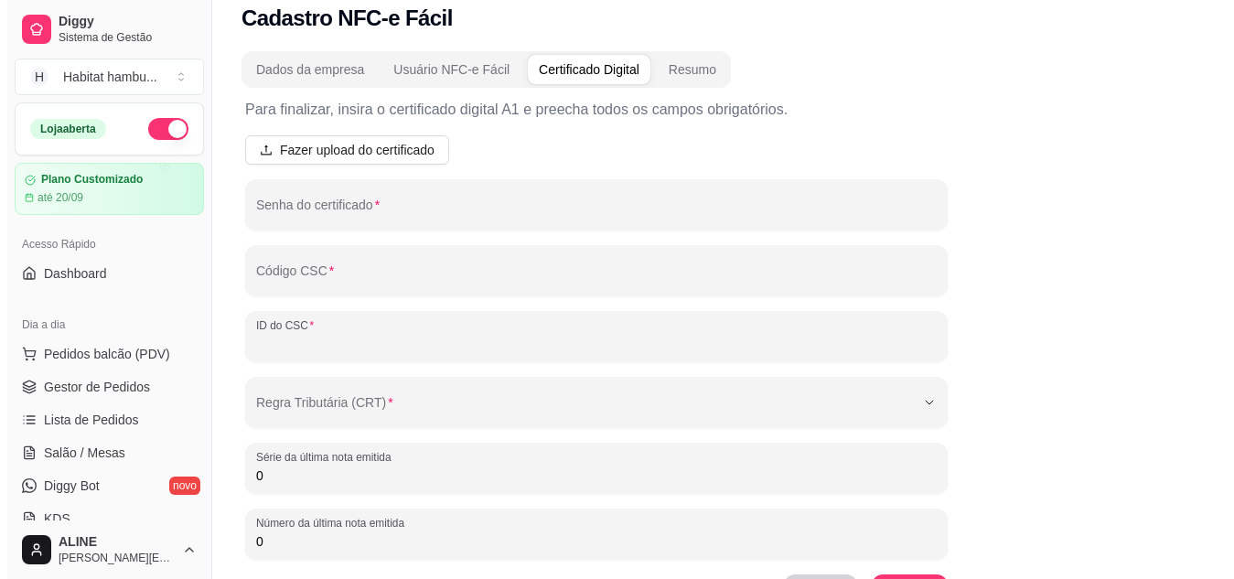
scroll to position [0, 0]
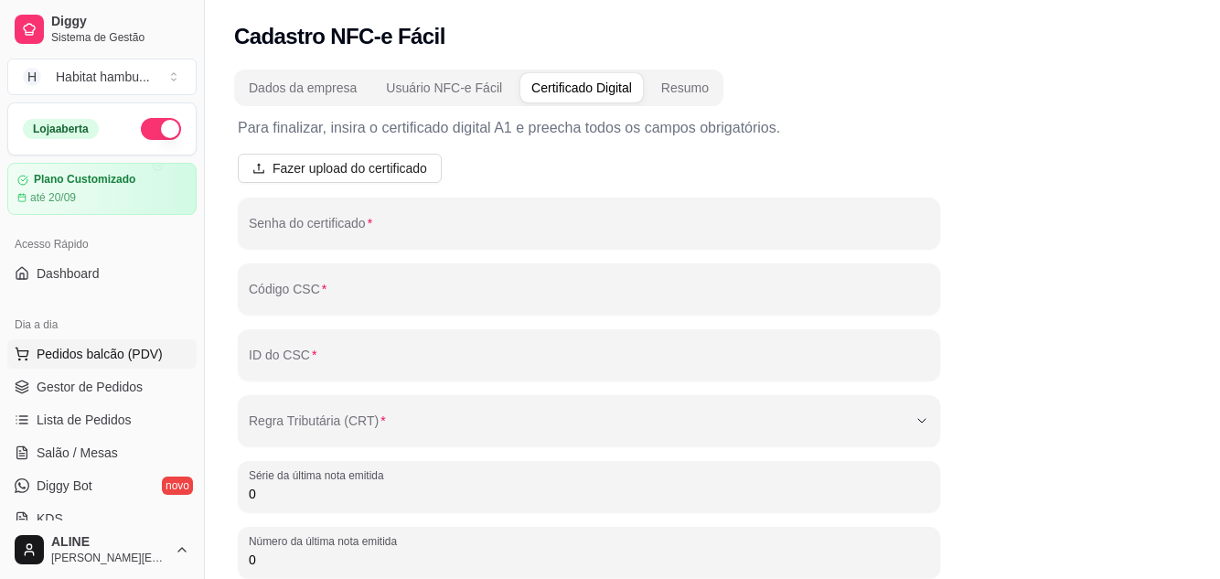
click at [81, 352] on span "Pedidos balcão (PDV)" at bounding box center [100, 354] width 126 height 18
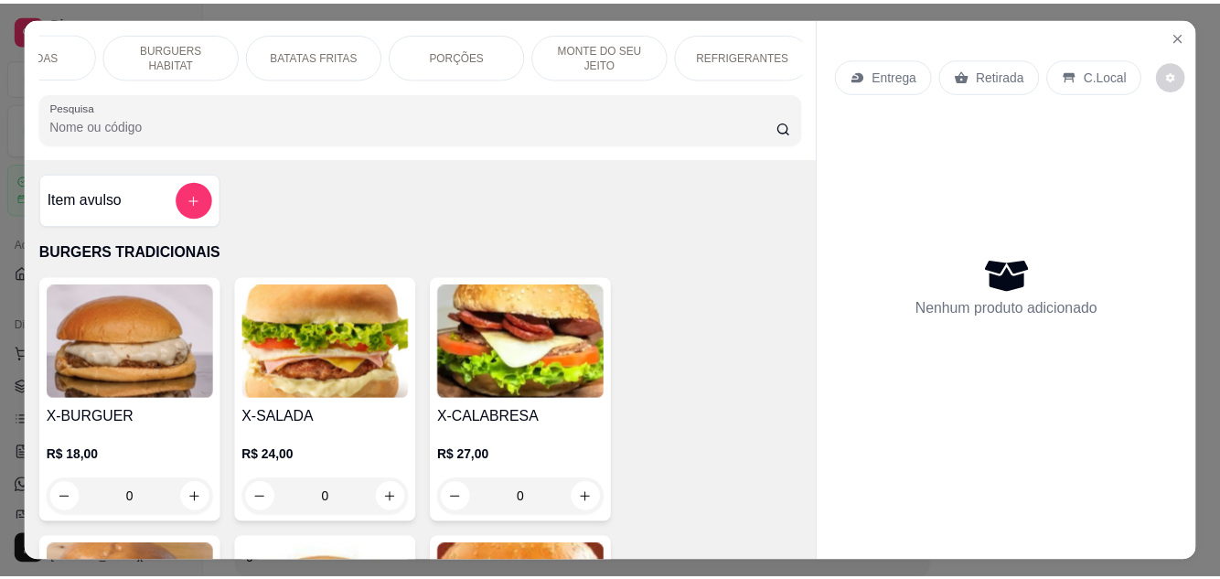
scroll to position [0, 232]
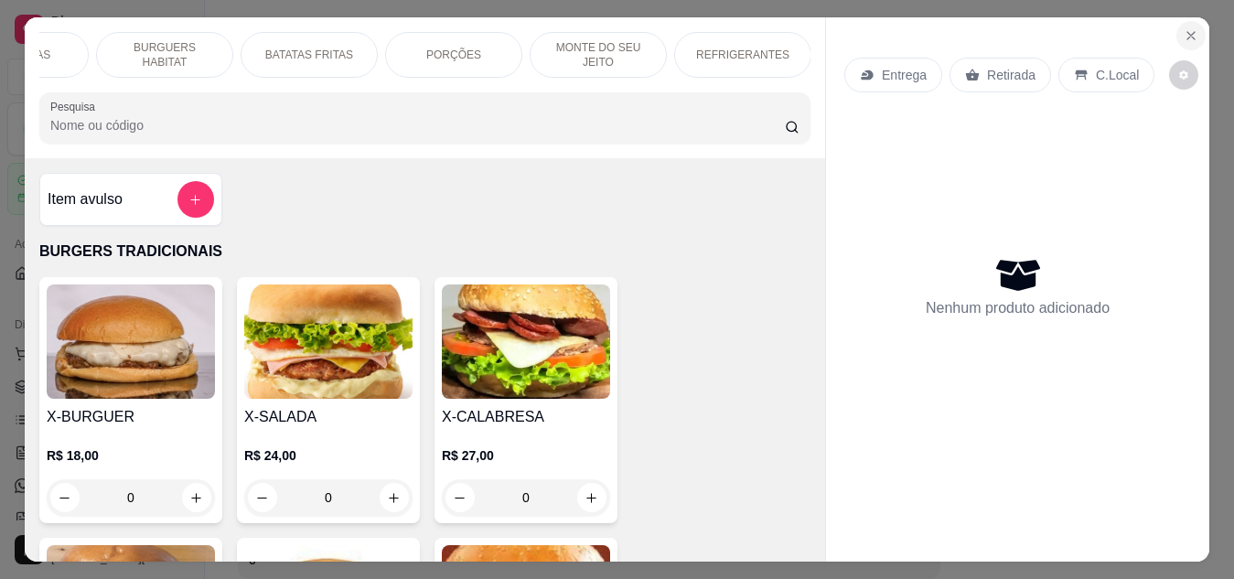
click at [1187, 32] on icon "Close" at bounding box center [1190, 35] width 7 height 7
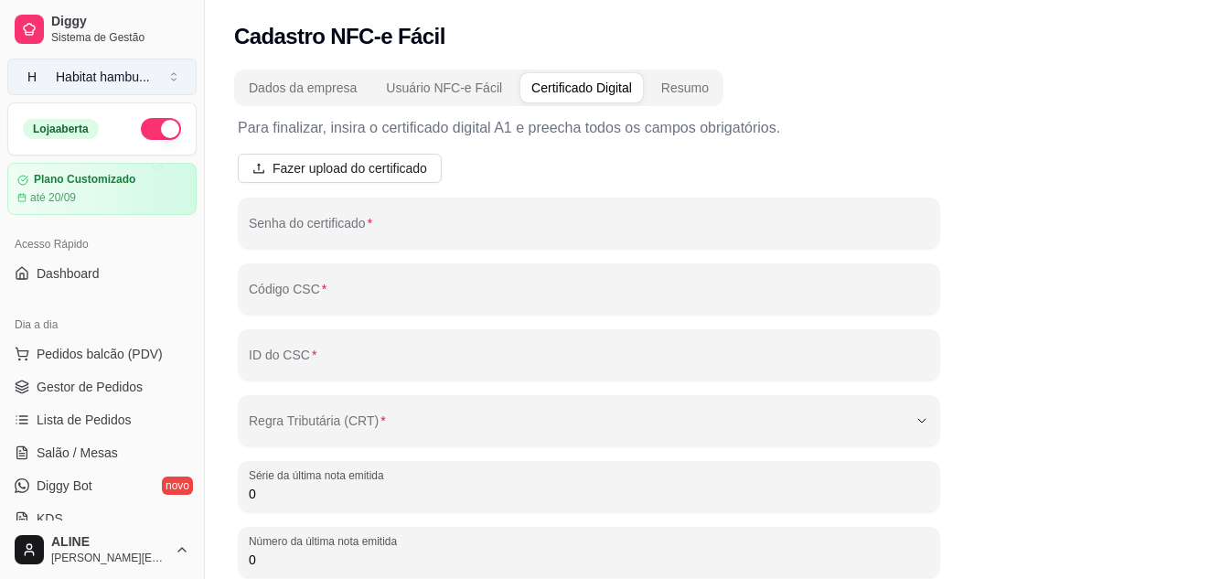
click at [113, 77] on div "Habitat hambu ..." at bounding box center [103, 77] width 94 height 18
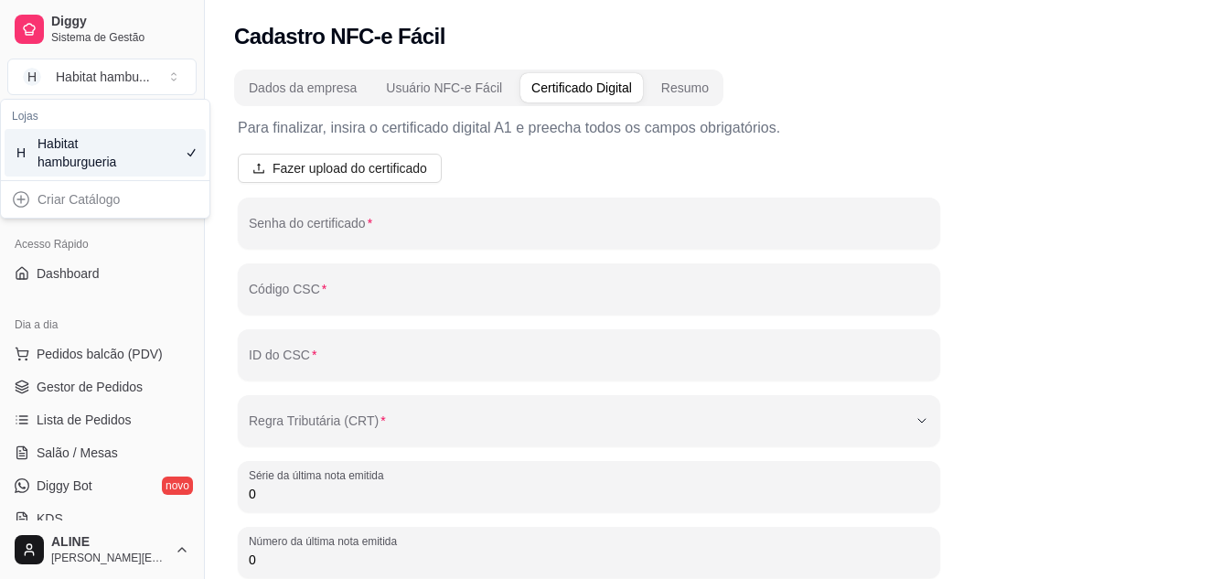
click at [73, 201] on div "Criar Catálogo" at bounding box center [105, 199] width 201 height 29
click at [113, 145] on div "Habitat hamburgueria" at bounding box center [79, 152] width 82 height 37
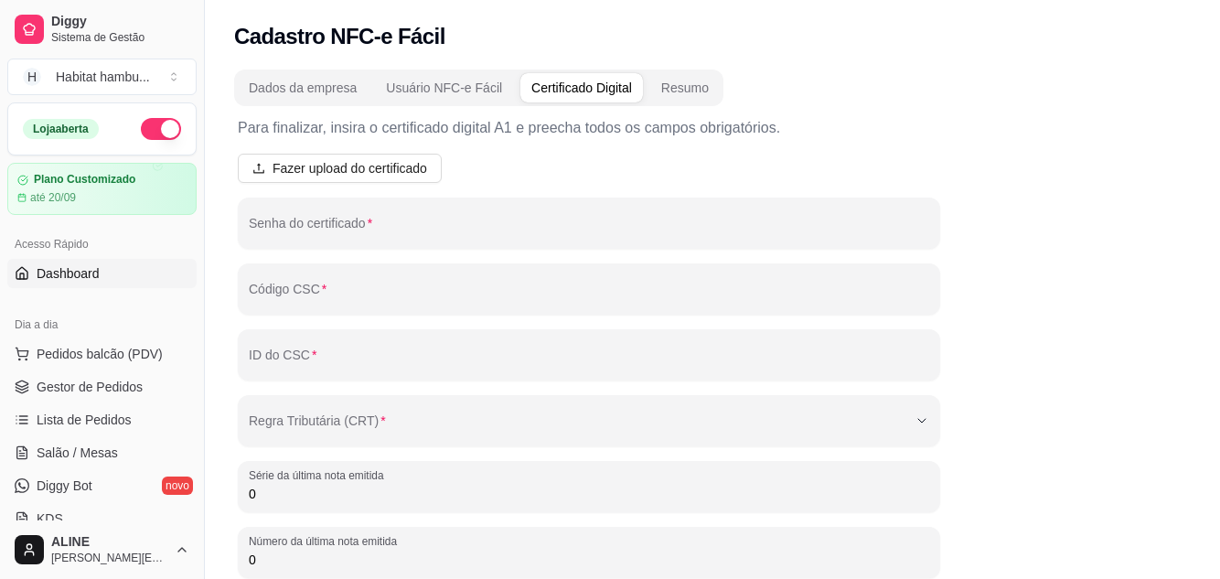
click at [73, 273] on span "Dashboard" at bounding box center [68, 273] width 63 height 18
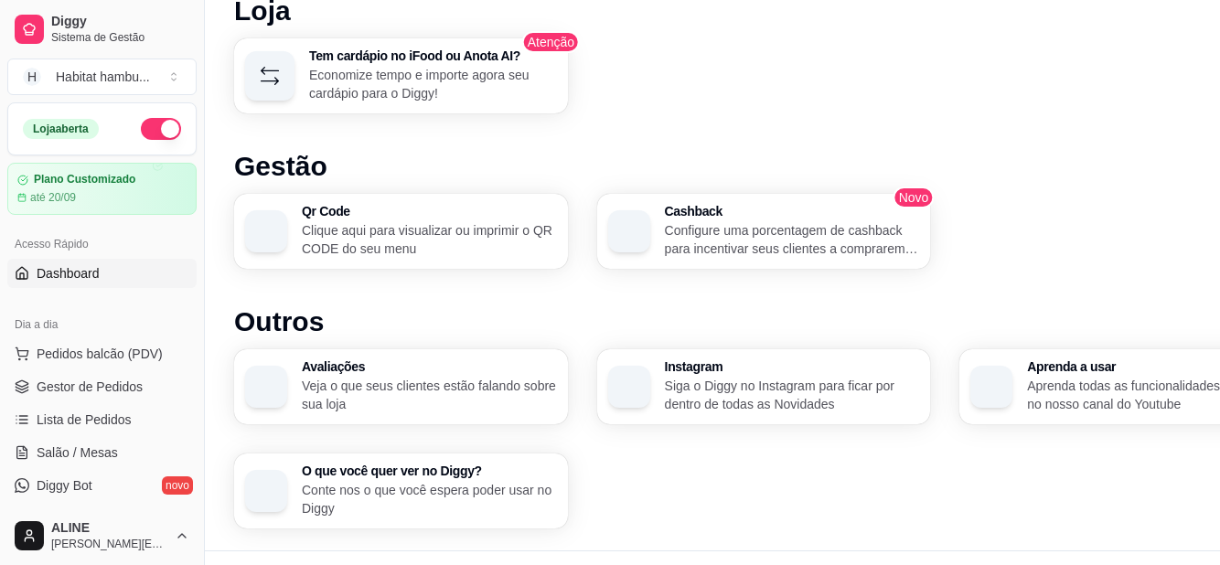
scroll to position [1064, 0]
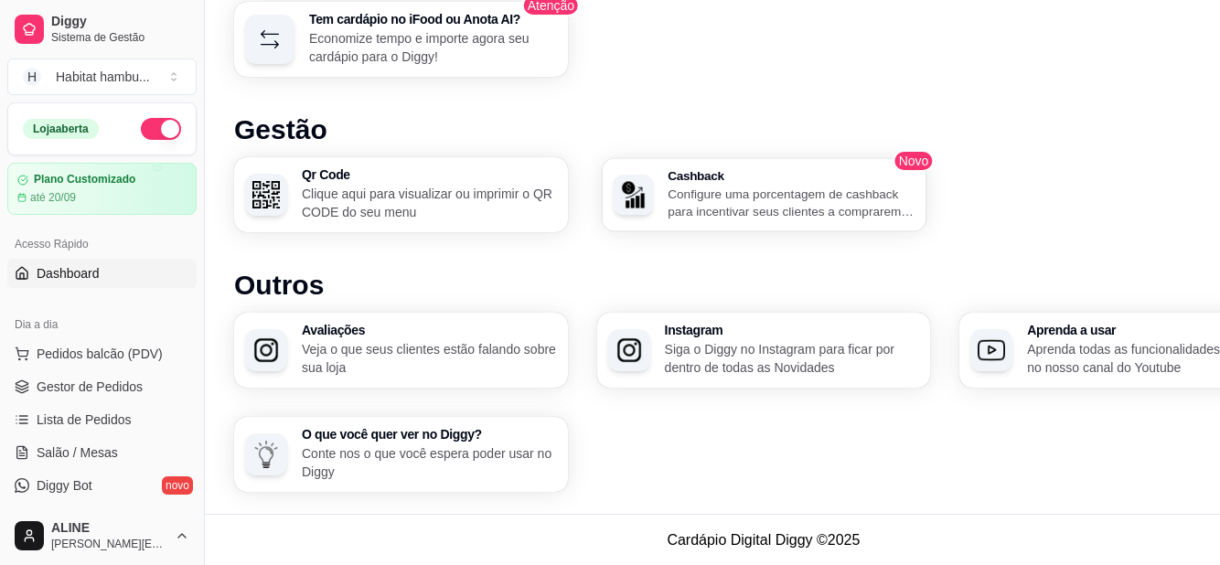
click at [756, 202] on p "Configure uma porcentagem de cashback para incentivar seus clientes a comprarem…" at bounding box center [791, 203] width 247 height 36
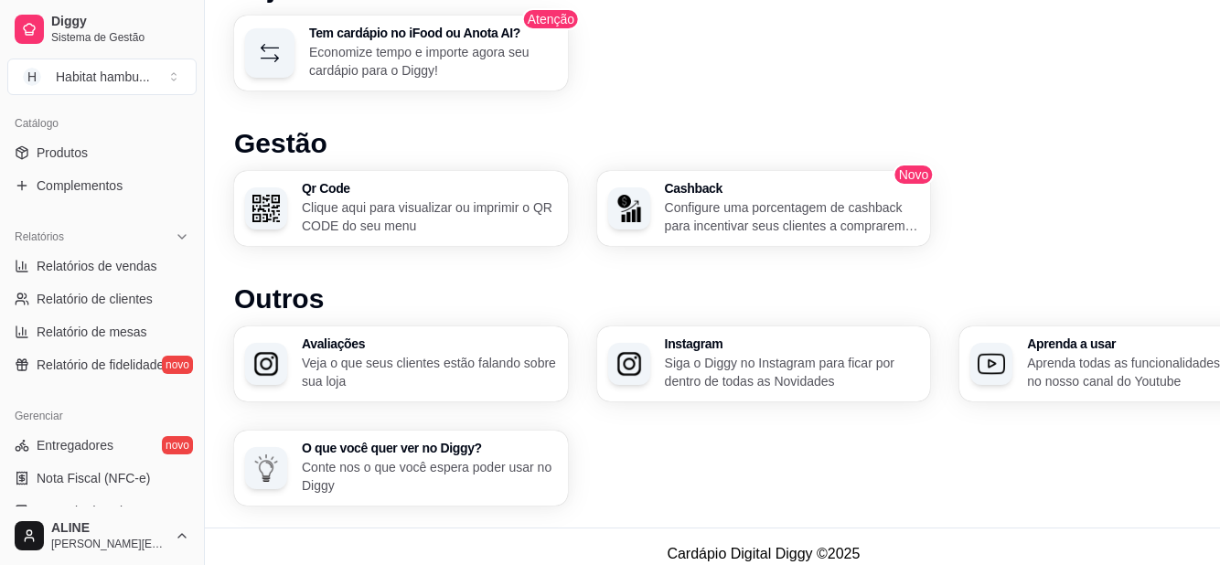
scroll to position [455, 0]
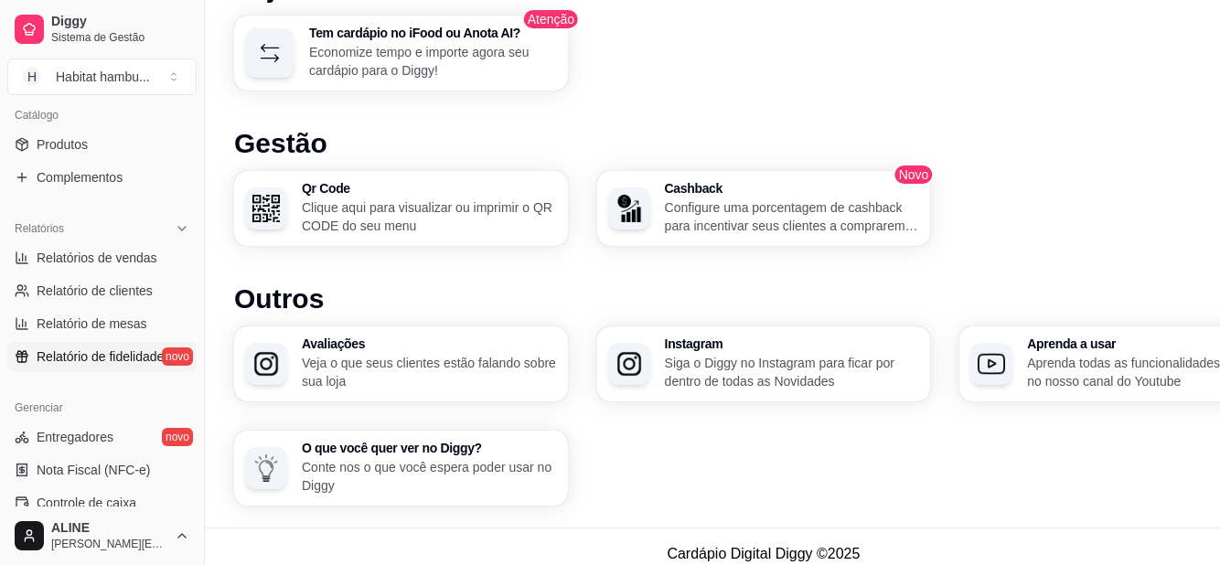
click at [101, 353] on span "Relatório de fidelidade" at bounding box center [100, 357] width 127 height 18
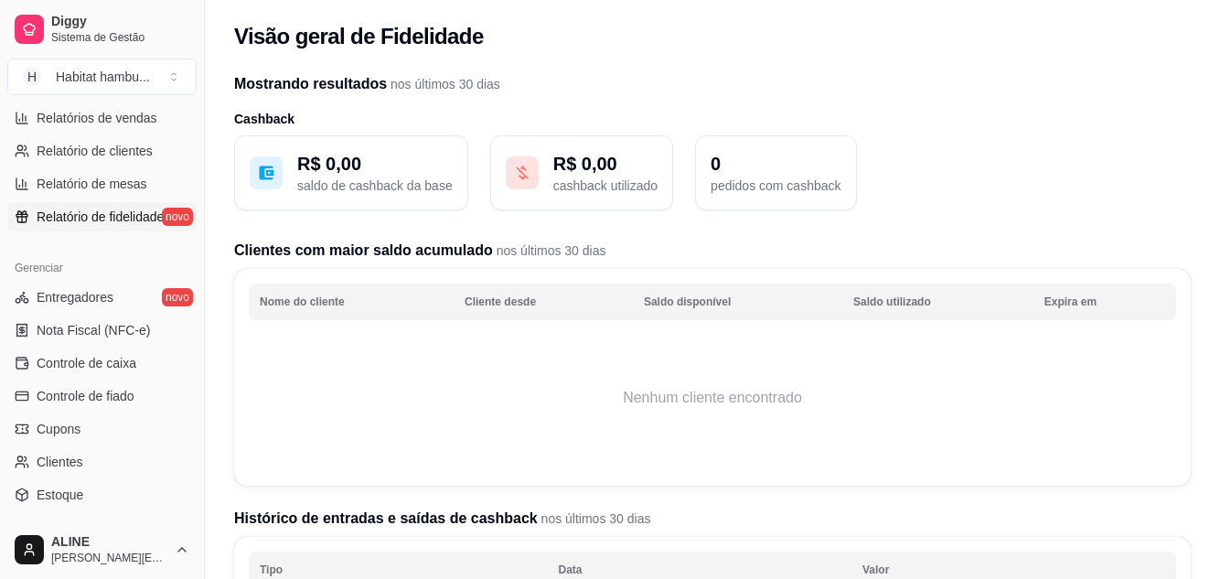
scroll to position [600, 0]
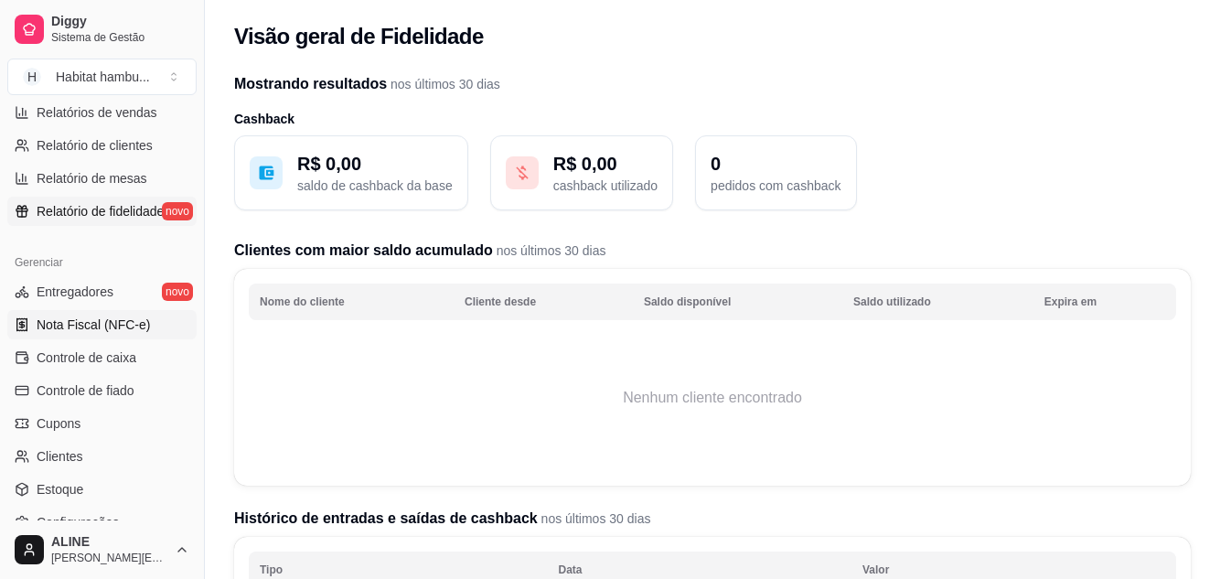
click at [97, 328] on span "Nota Fiscal (NFC-e)" at bounding box center [93, 325] width 113 height 18
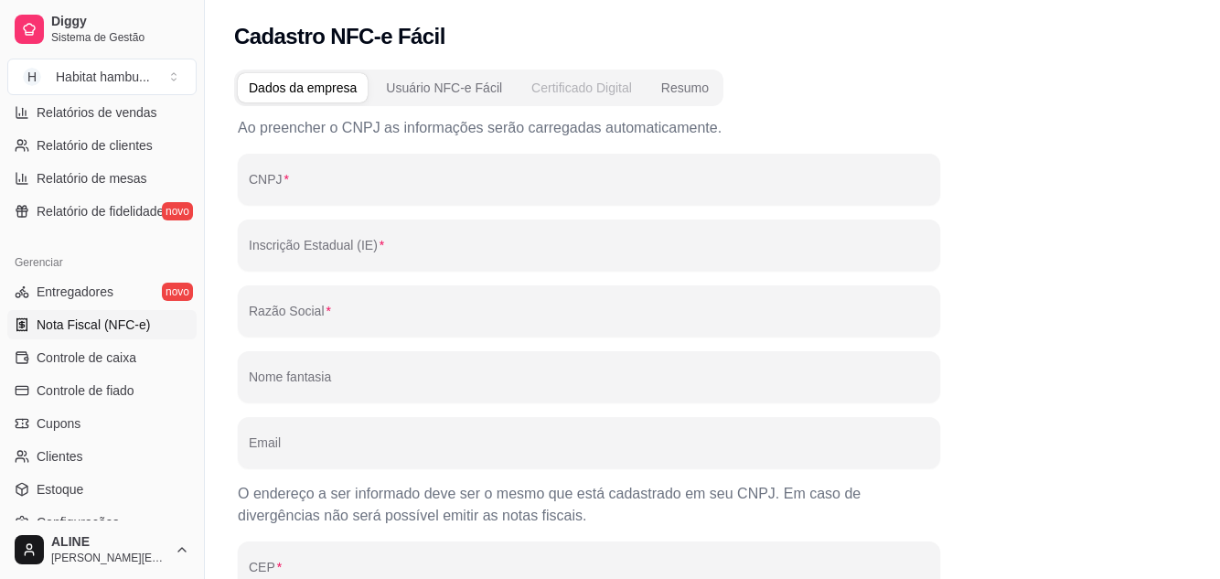
click at [575, 83] on div "Certificado Digital" at bounding box center [582, 88] width 101 height 18
click at [447, 88] on div "Usuário NFC-e Fácil" at bounding box center [444, 88] width 116 height 18
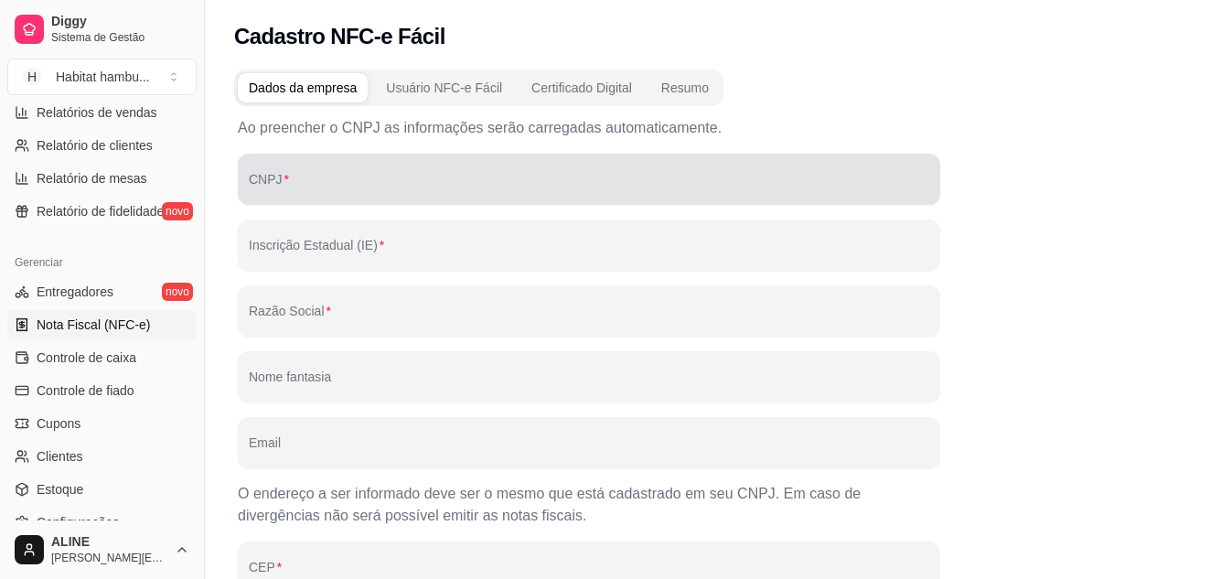
click at [340, 177] on input "CNPJ" at bounding box center [589, 186] width 681 height 18
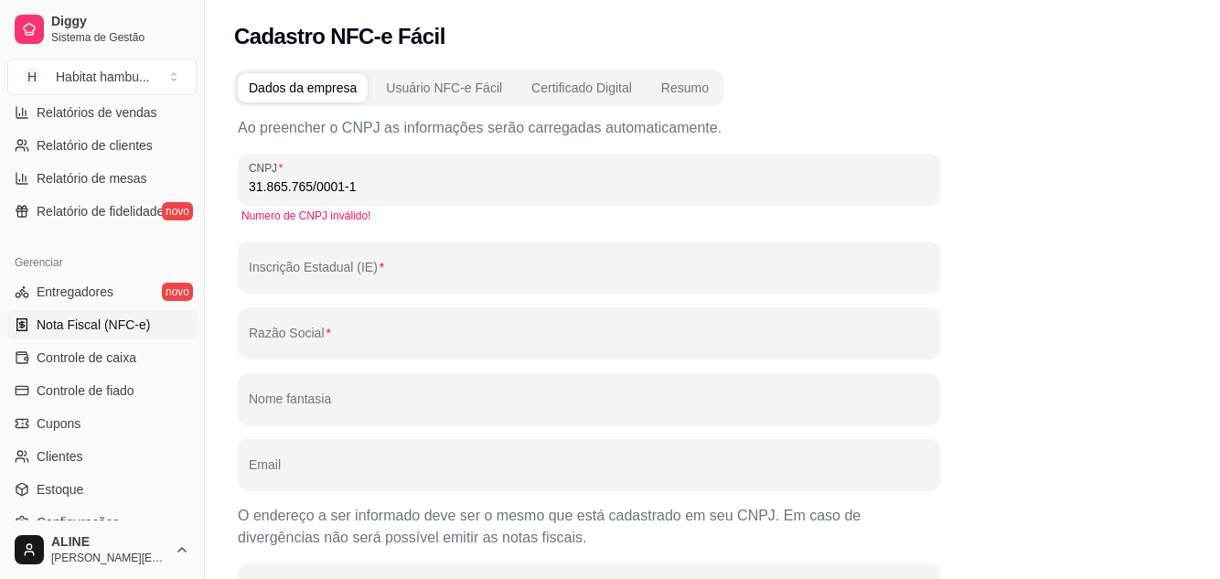
type input "31.865.765/0001-18"
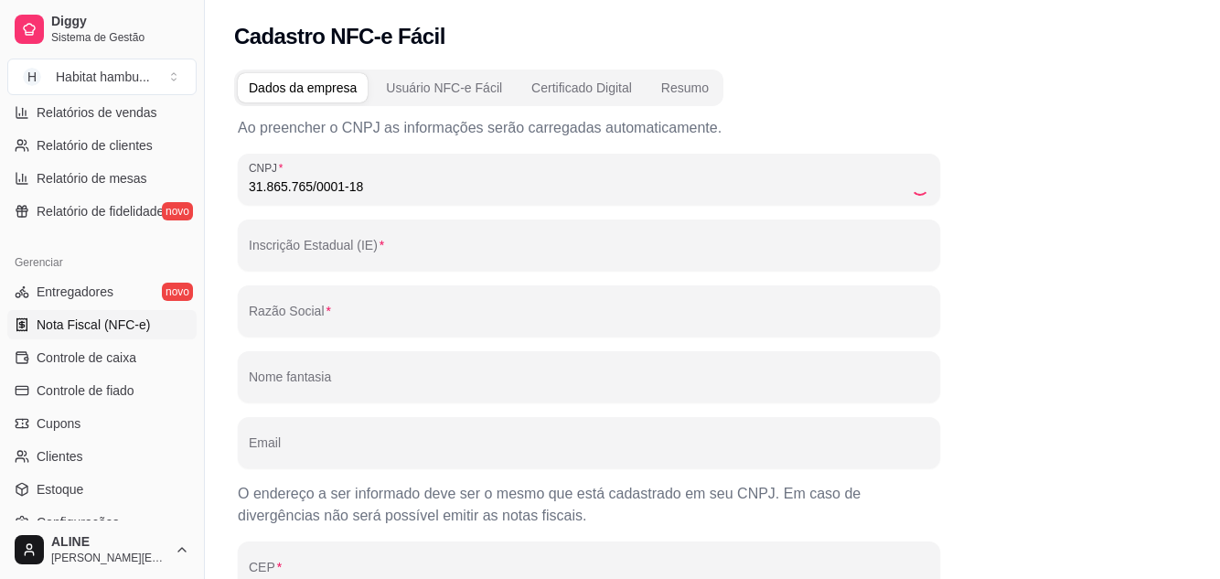
type input "258867230"
type input "ALINE IONARA DE SOUZA"
type input "Habitat Hamburgueria e Petiscaria"
type input "[EMAIL_ADDRESS][DOMAIN_NAME]"
type input "88443000"
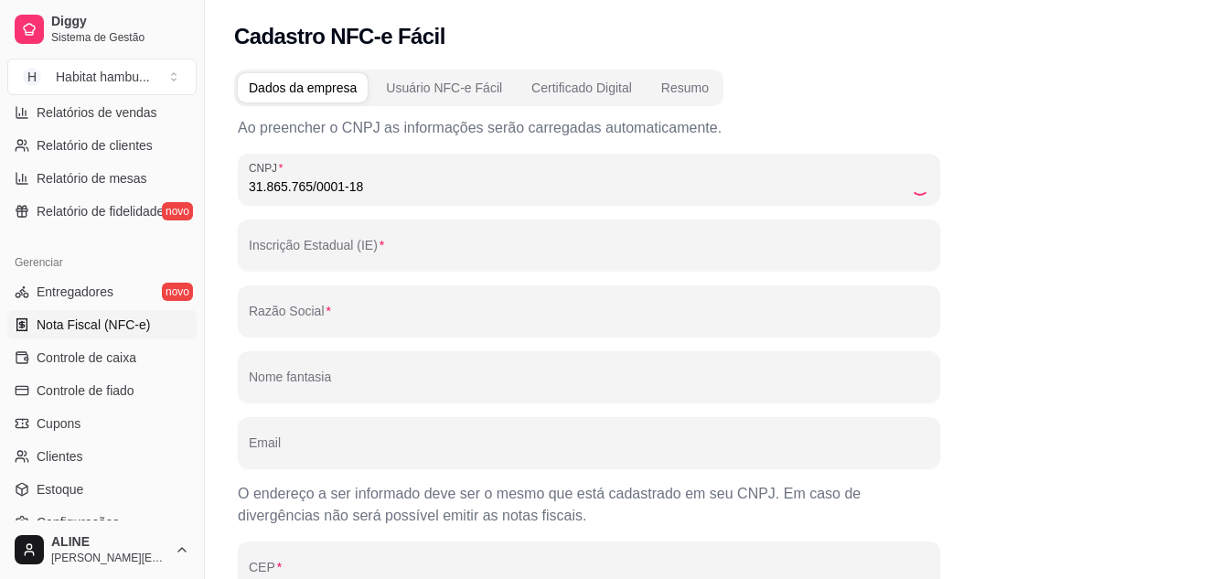
type input "RUA PEDRO WEBER"
type input "100"
type input "CENTRO"
type input "VIDAL RAMOS"
type input "SC"
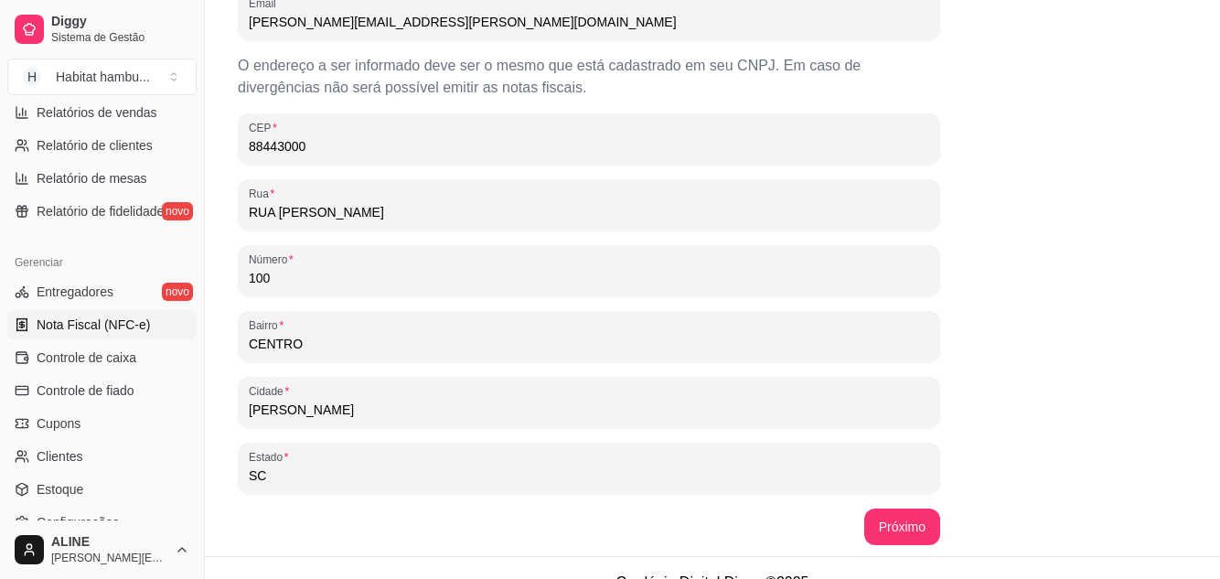
scroll to position [457, 0]
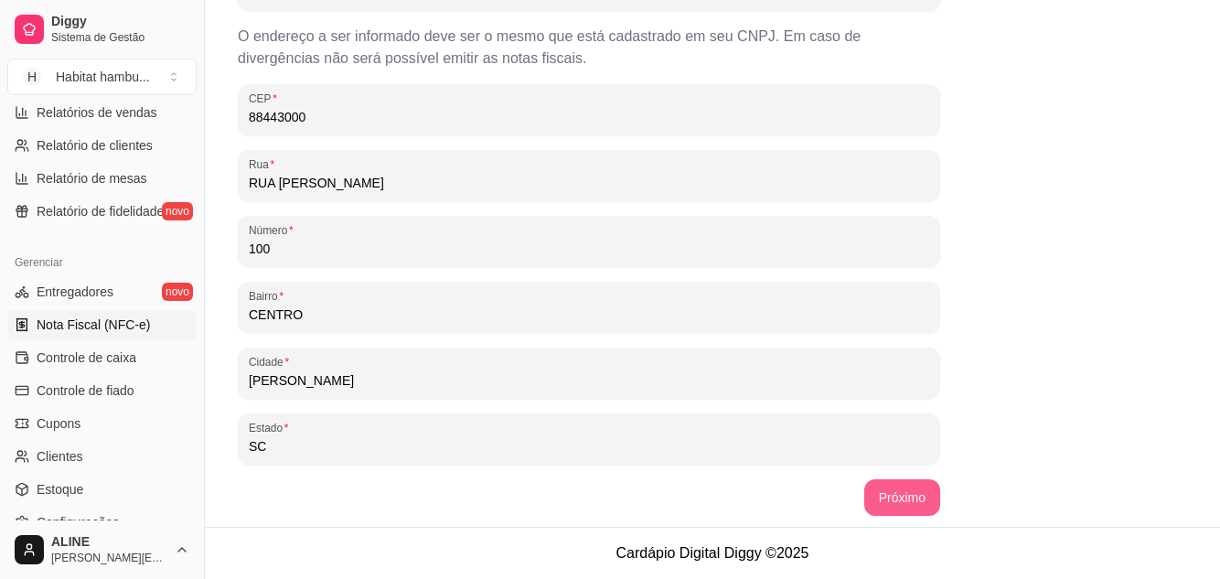
type input "31.865.765/0001-18"
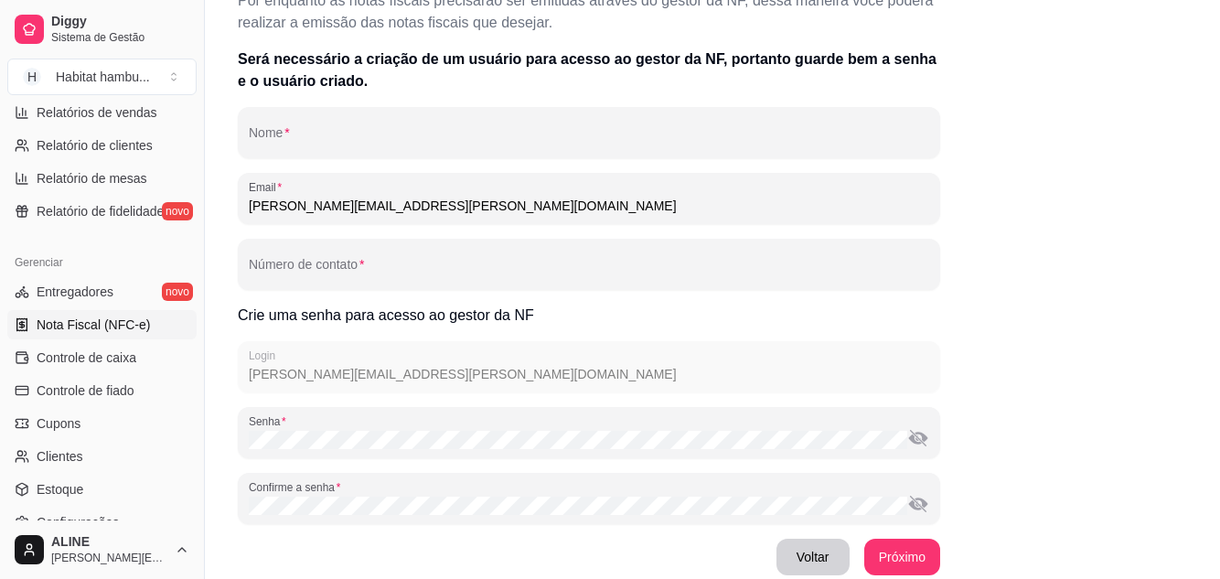
scroll to position [185, 0]
click at [356, 145] on input "Nome" at bounding box center [589, 141] width 681 height 18
type input "h"
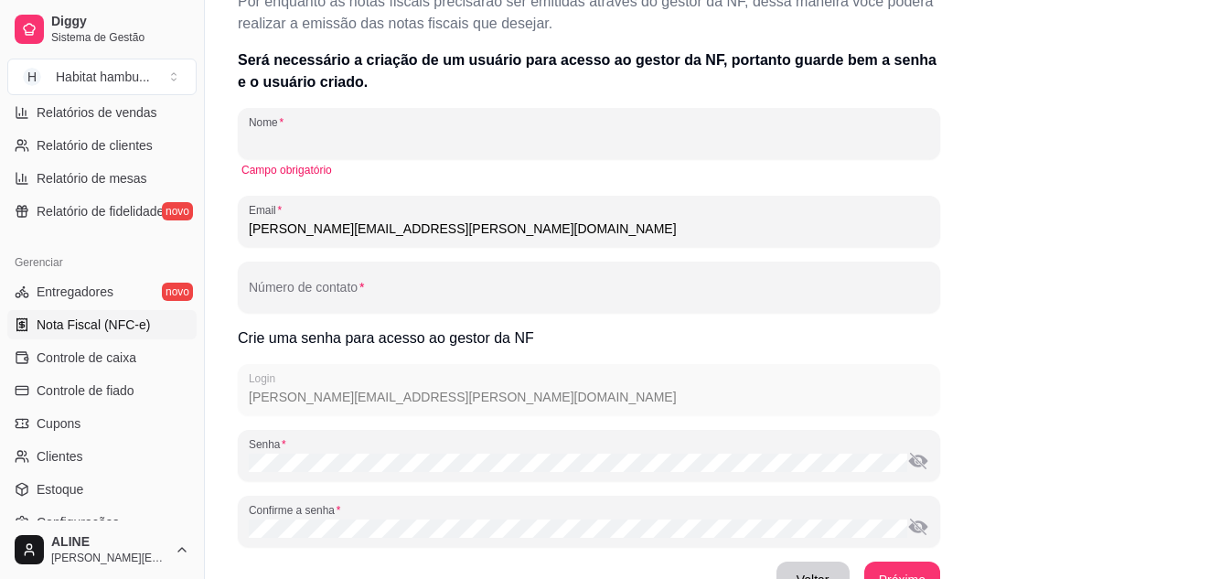
type input "A"
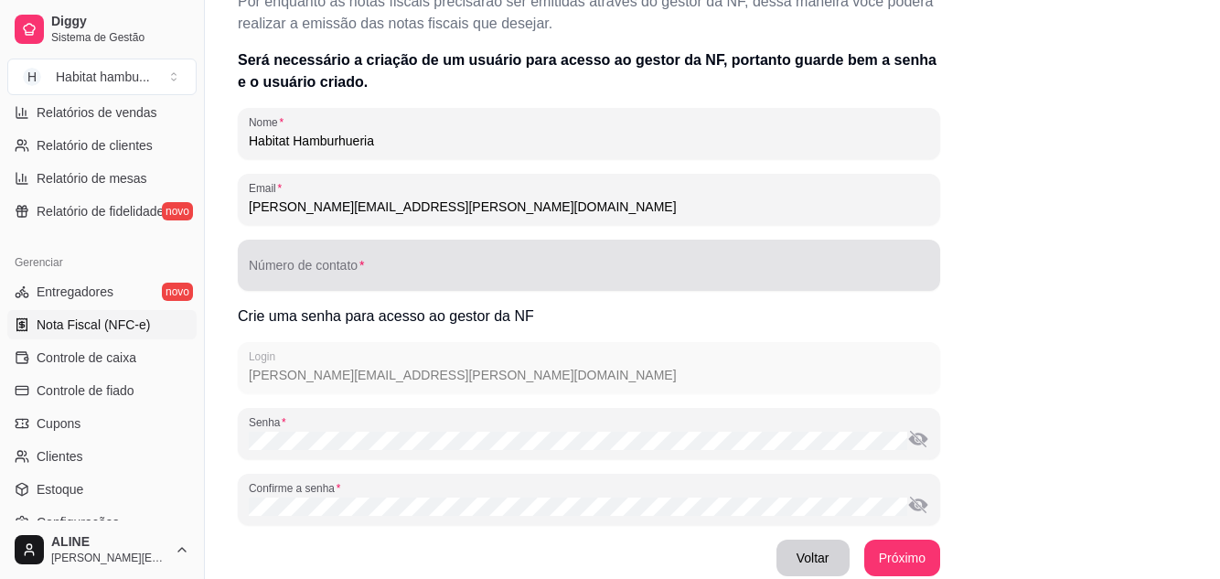
type input "Habitat Hamburhueria"
click at [295, 263] on div at bounding box center [589, 265] width 681 height 37
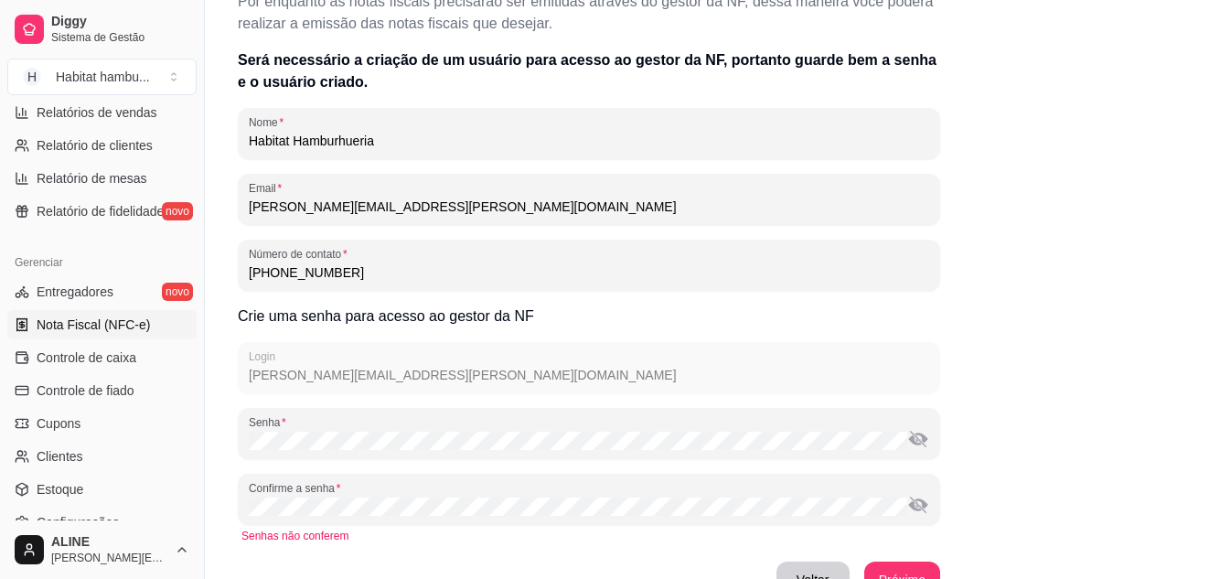
scroll to position [267, 0]
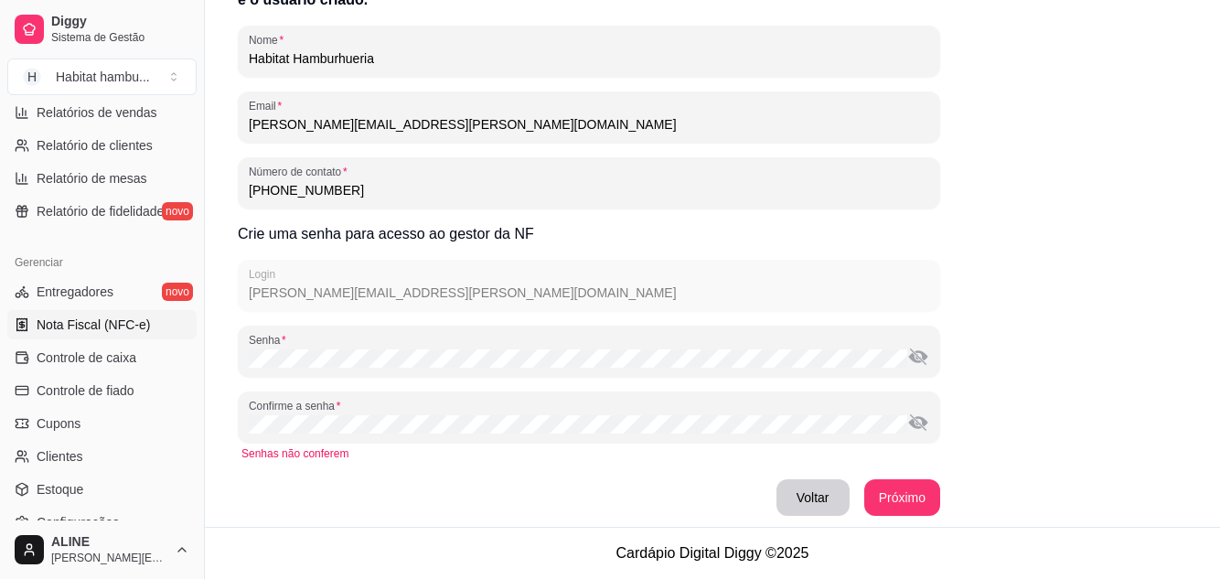
type input "(47) 9 9754-5051"
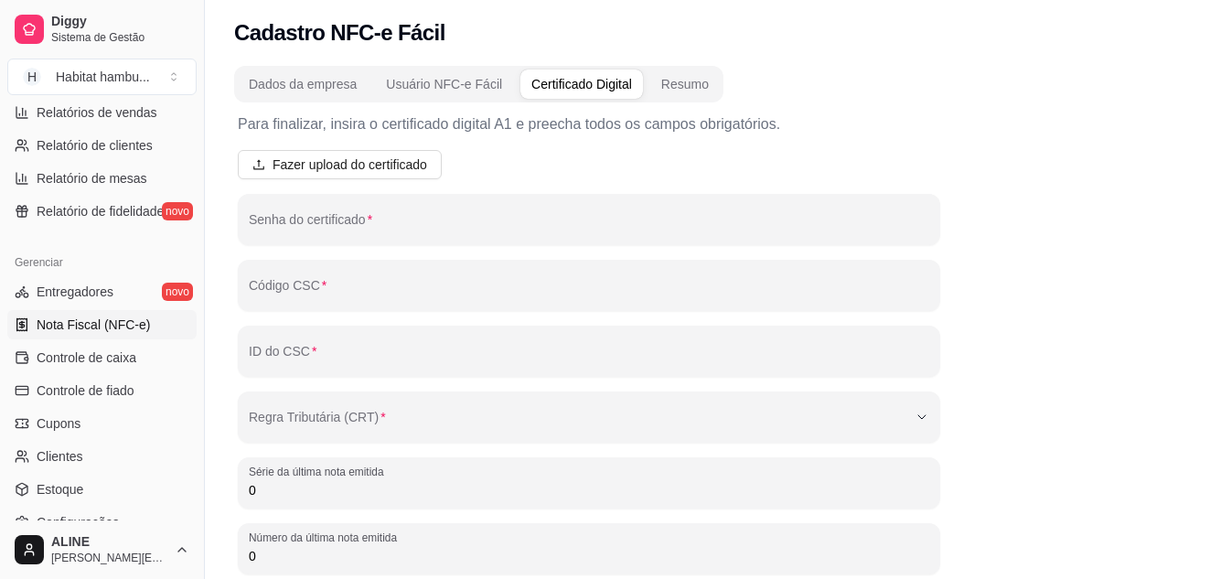
scroll to position [0, 0]
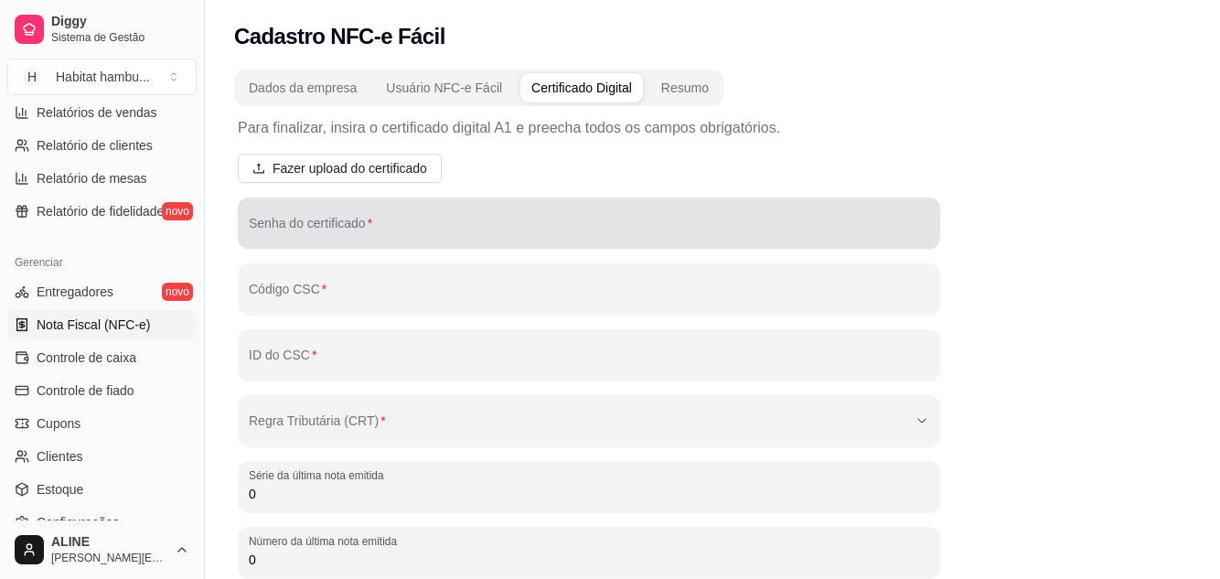
click at [334, 219] on div at bounding box center [589, 223] width 681 height 37
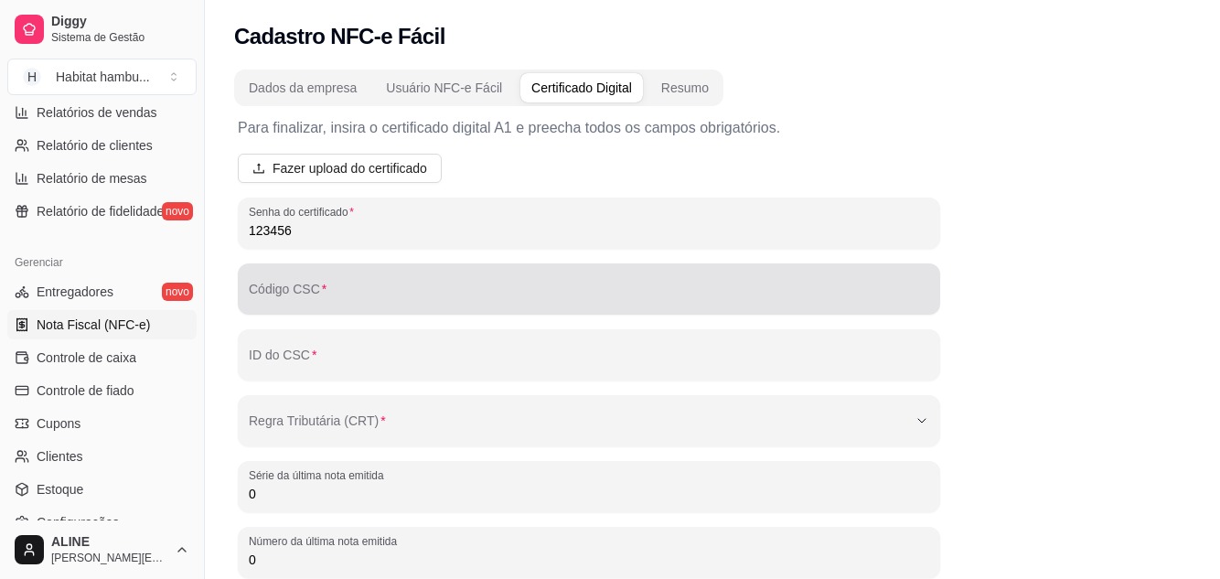
type input "123456"
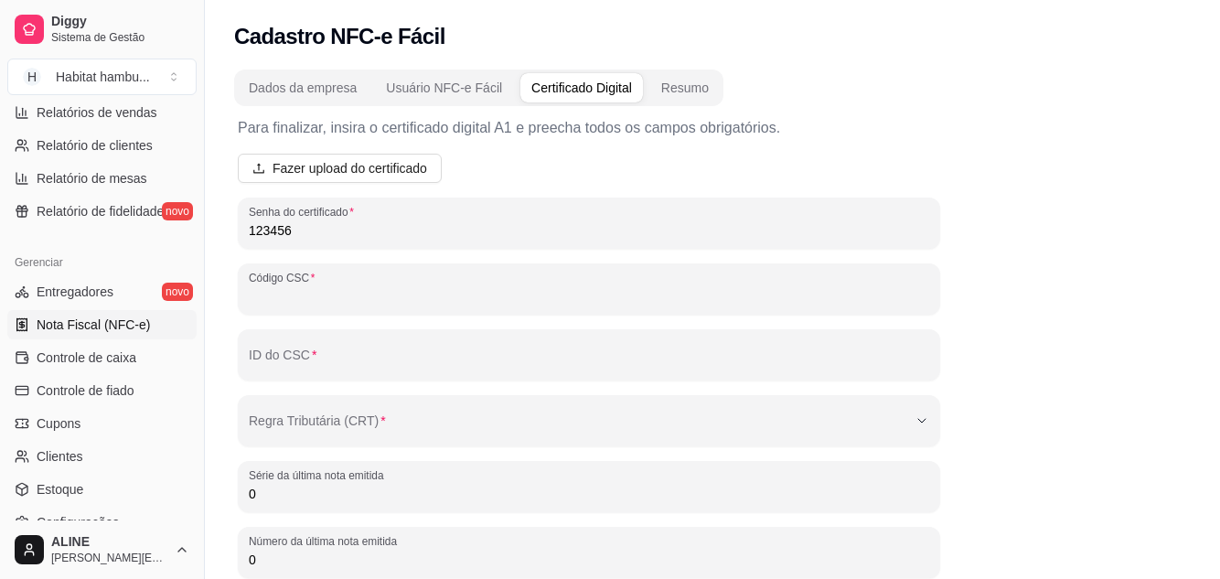
click at [308, 290] on input "Código CSC" at bounding box center [589, 296] width 681 height 18
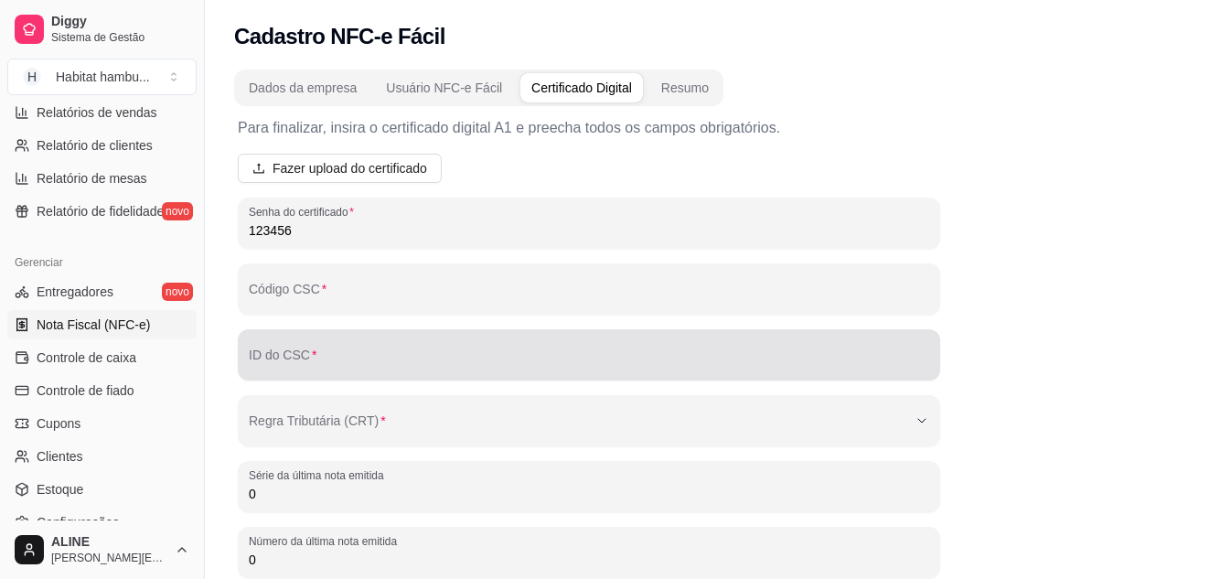
click at [295, 349] on div at bounding box center [589, 355] width 681 height 37
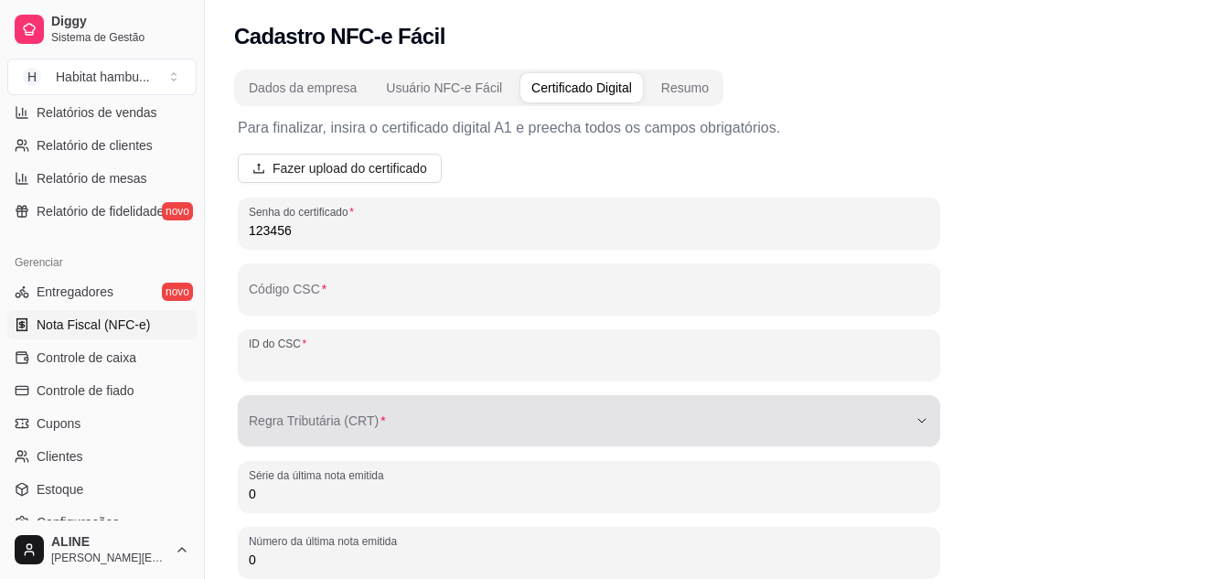
click at [321, 404] on button "Regra Tributária (CRT)" at bounding box center [589, 420] width 703 height 51
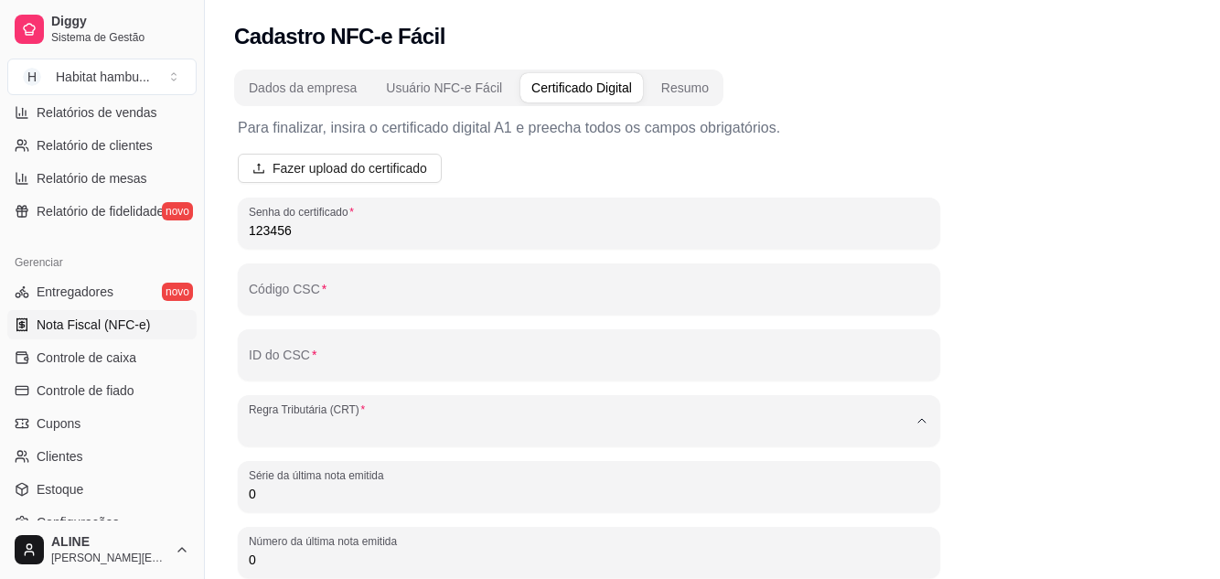
click at [321, 465] on span "1 - Simples Nacional" at bounding box center [580, 471] width 628 height 17
type input "1"
select select "1"
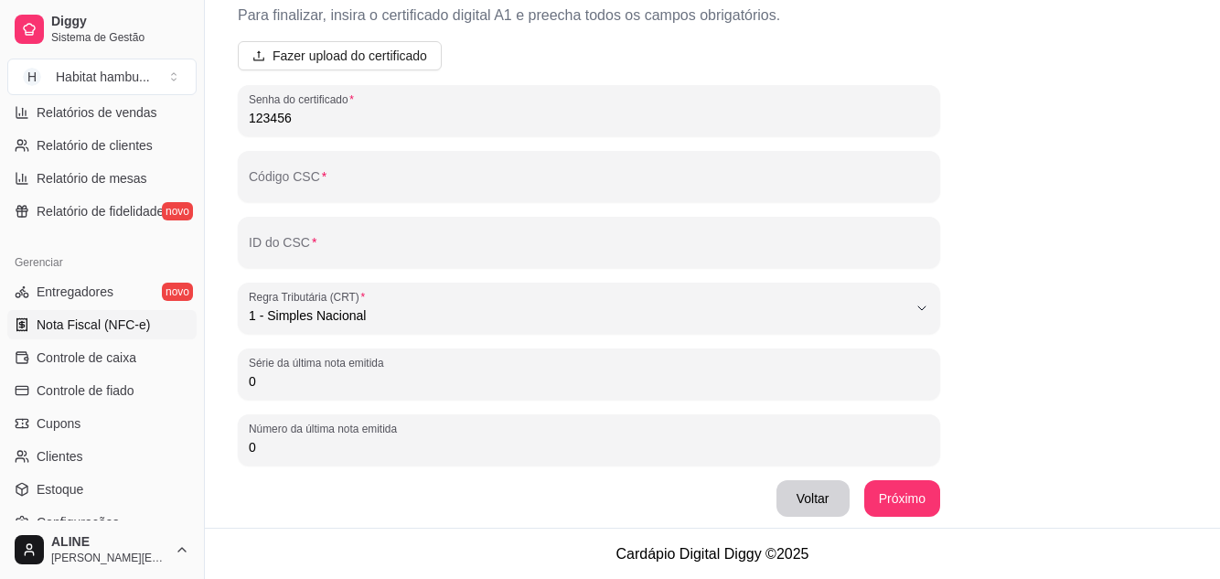
scroll to position [113, 0]
click at [908, 501] on button "Próximo" at bounding box center [902, 498] width 74 height 36
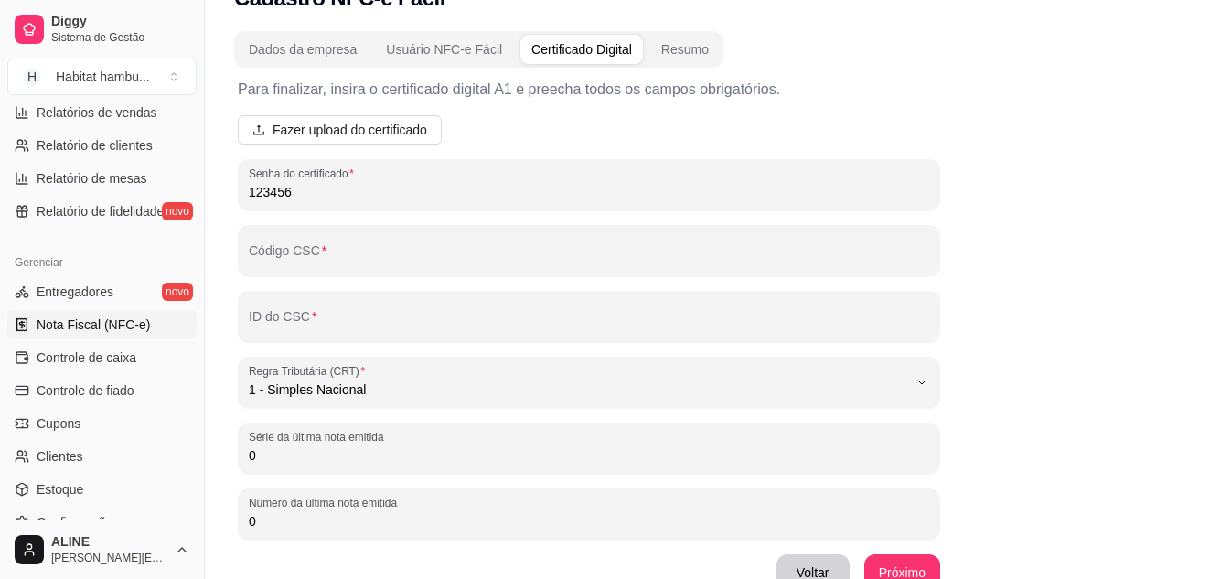
scroll to position [37, 0]
click at [325, 130] on span "Fazer upload do certificado" at bounding box center [350, 132] width 155 height 20
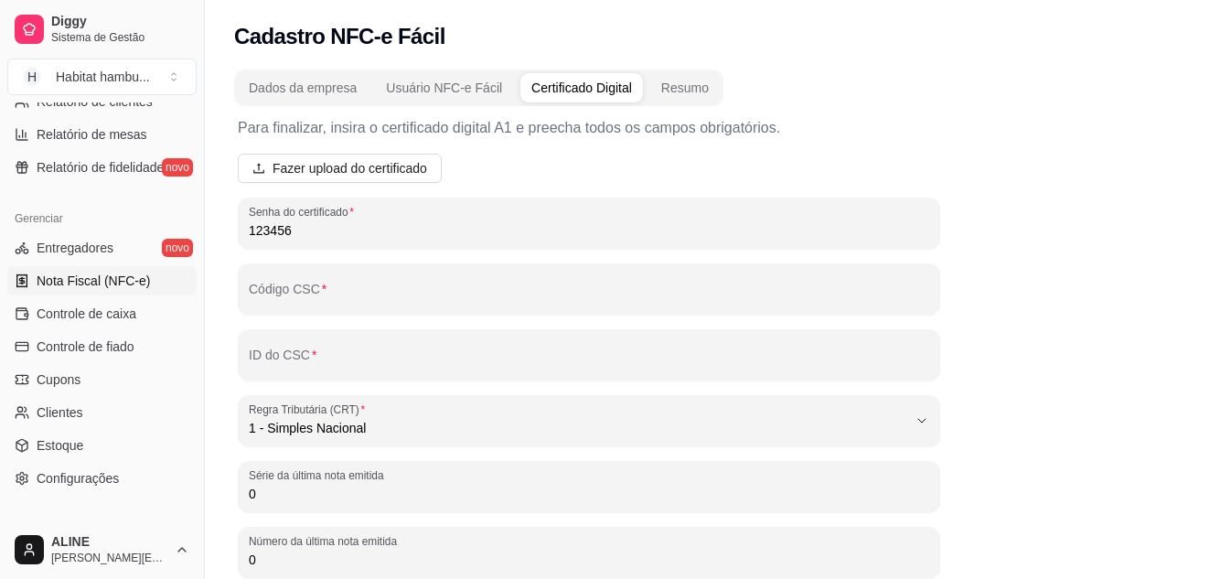
scroll to position [737, 0]
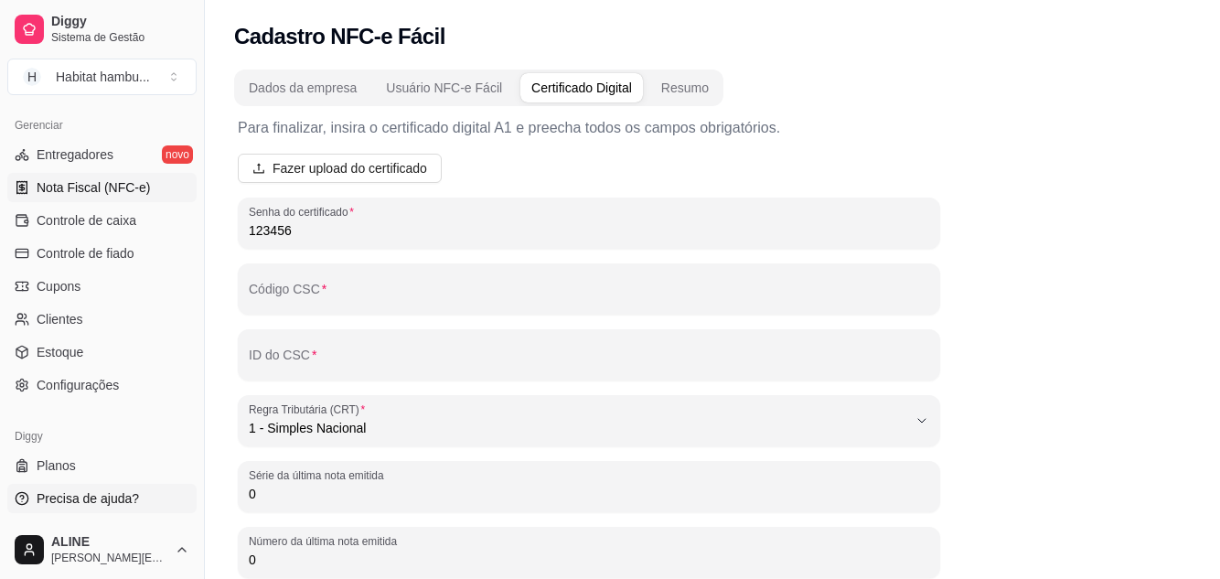
click at [78, 495] on span "Precisa de ajuda?" at bounding box center [88, 498] width 102 height 18
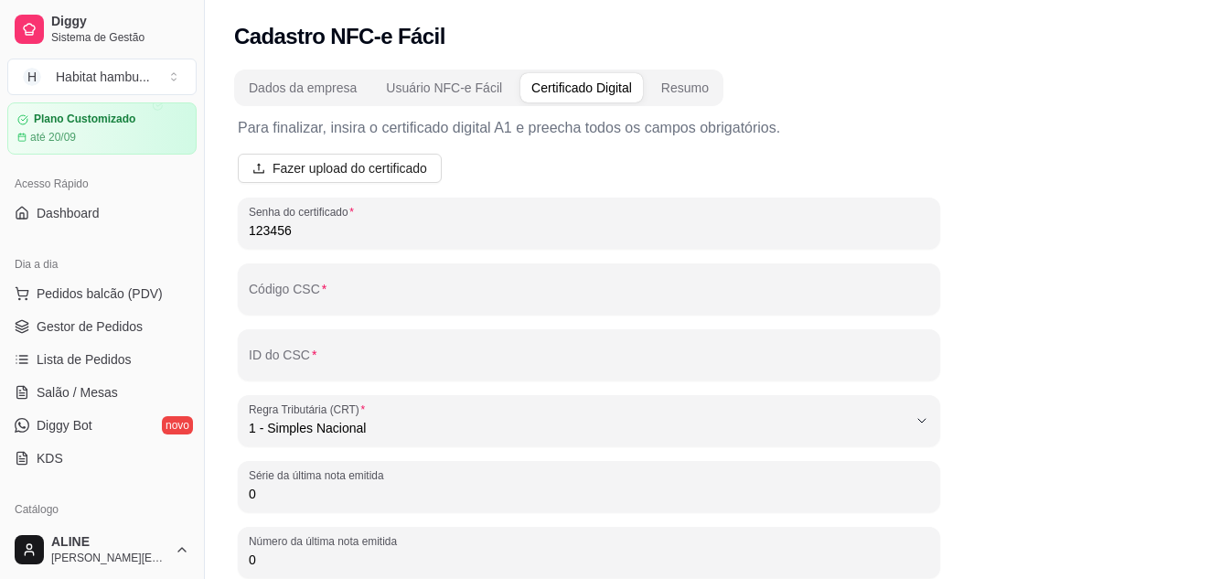
scroll to position [0, 0]
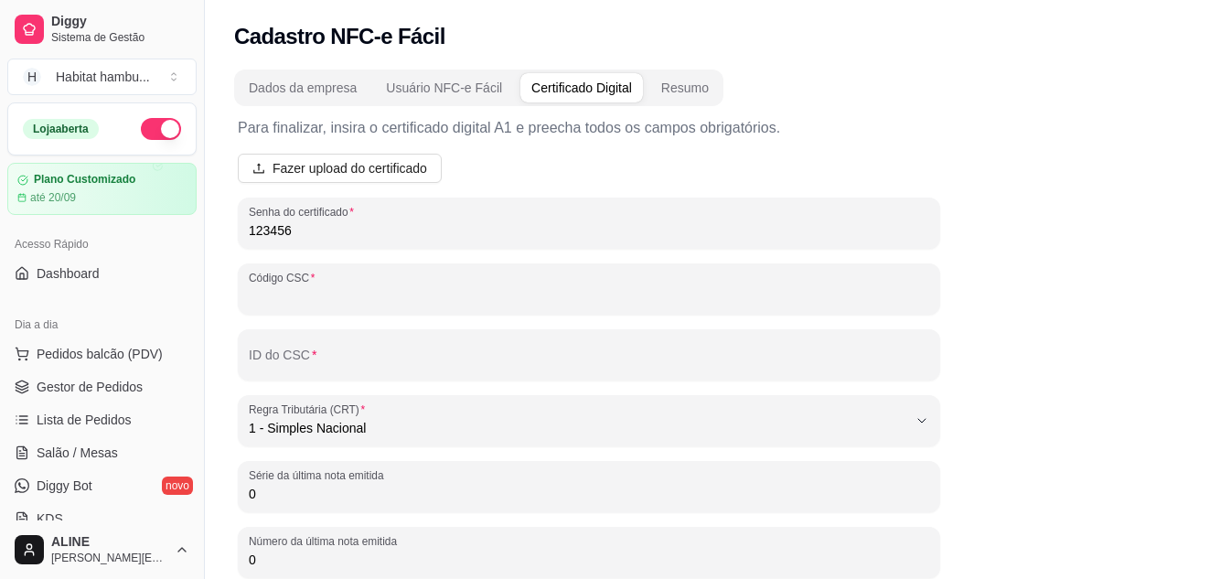
click at [281, 293] on input "Código CSC" at bounding box center [589, 296] width 681 height 18
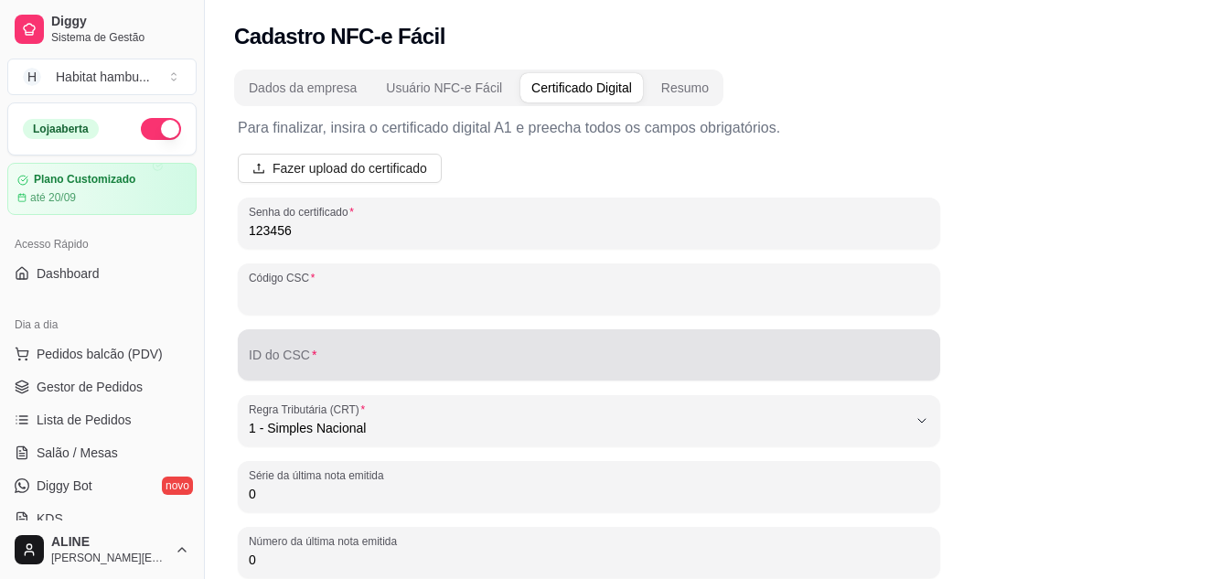
click at [281, 365] on input "ID do CSC" at bounding box center [589, 362] width 681 height 18
